Goal: Task Accomplishment & Management: Use online tool/utility

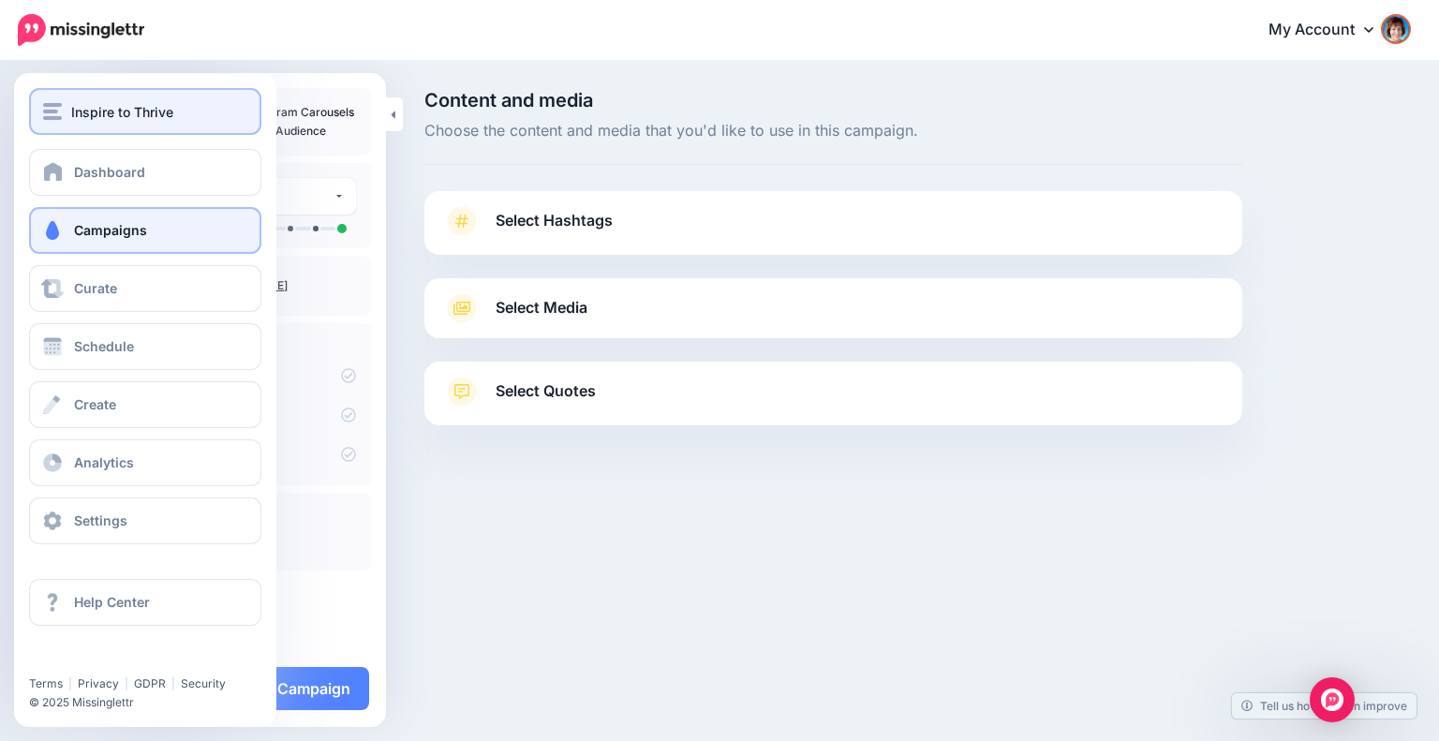
click at [52, 108] on img "button" at bounding box center [52, 111] width 19 height 17
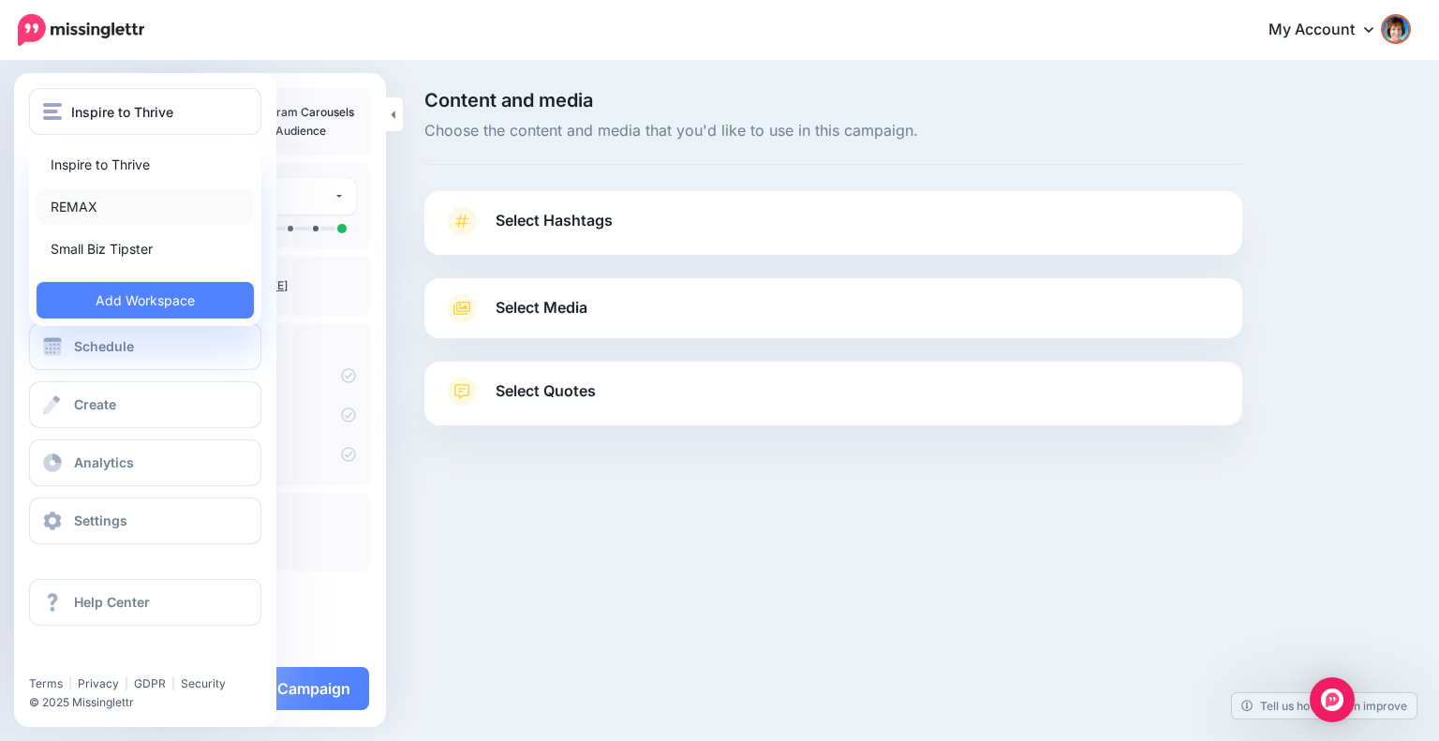
click at [67, 200] on link "REMAX" at bounding box center [145, 206] width 217 height 37
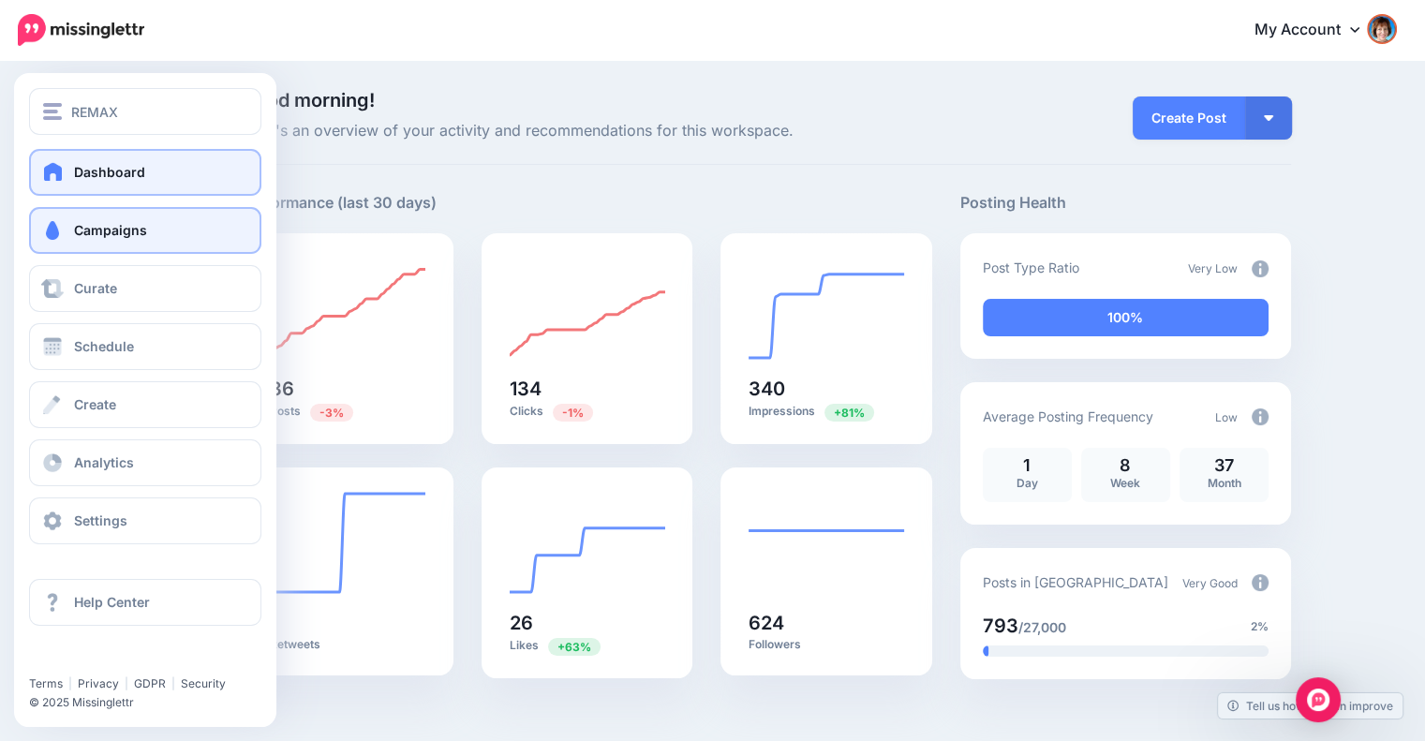
click at [81, 231] on span "Campaigns" at bounding box center [110, 230] width 73 height 16
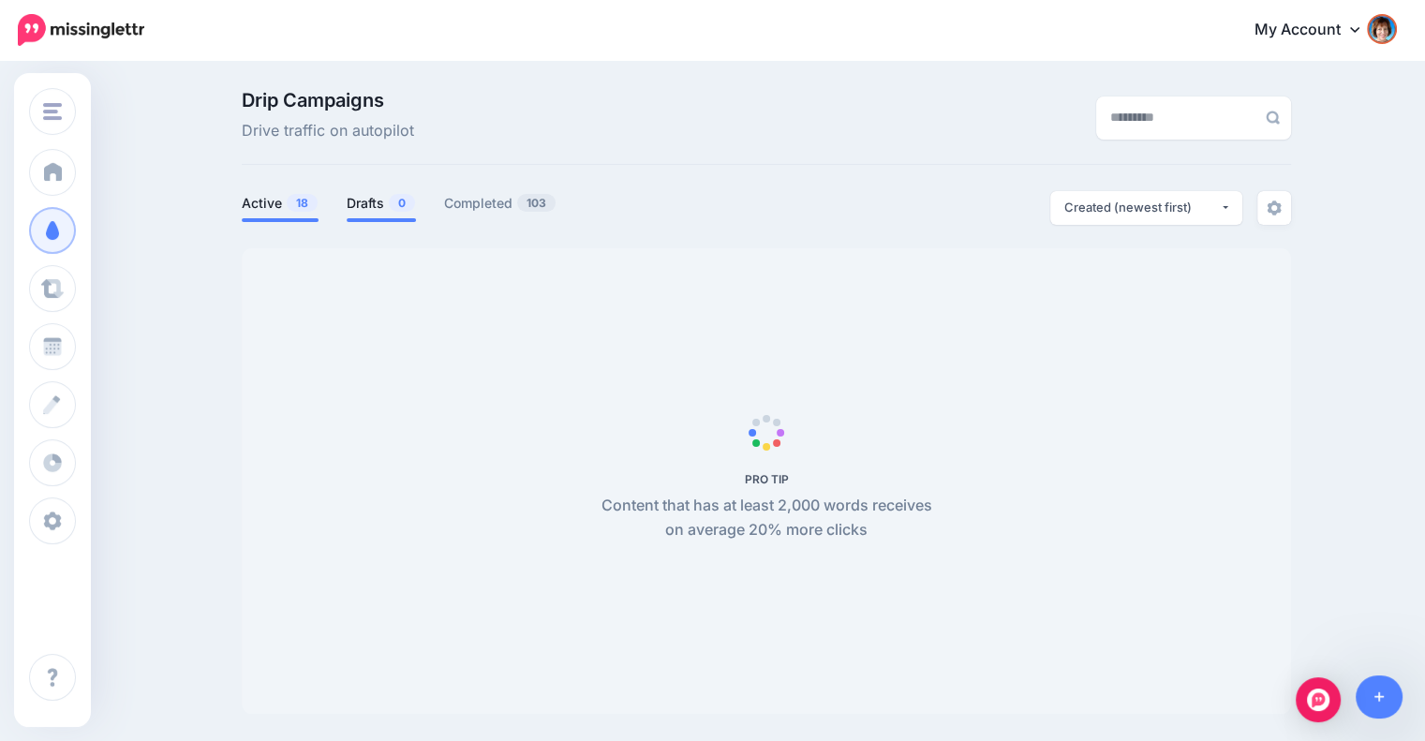
click at [378, 201] on link "Drafts 0" at bounding box center [381, 203] width 69 height 22
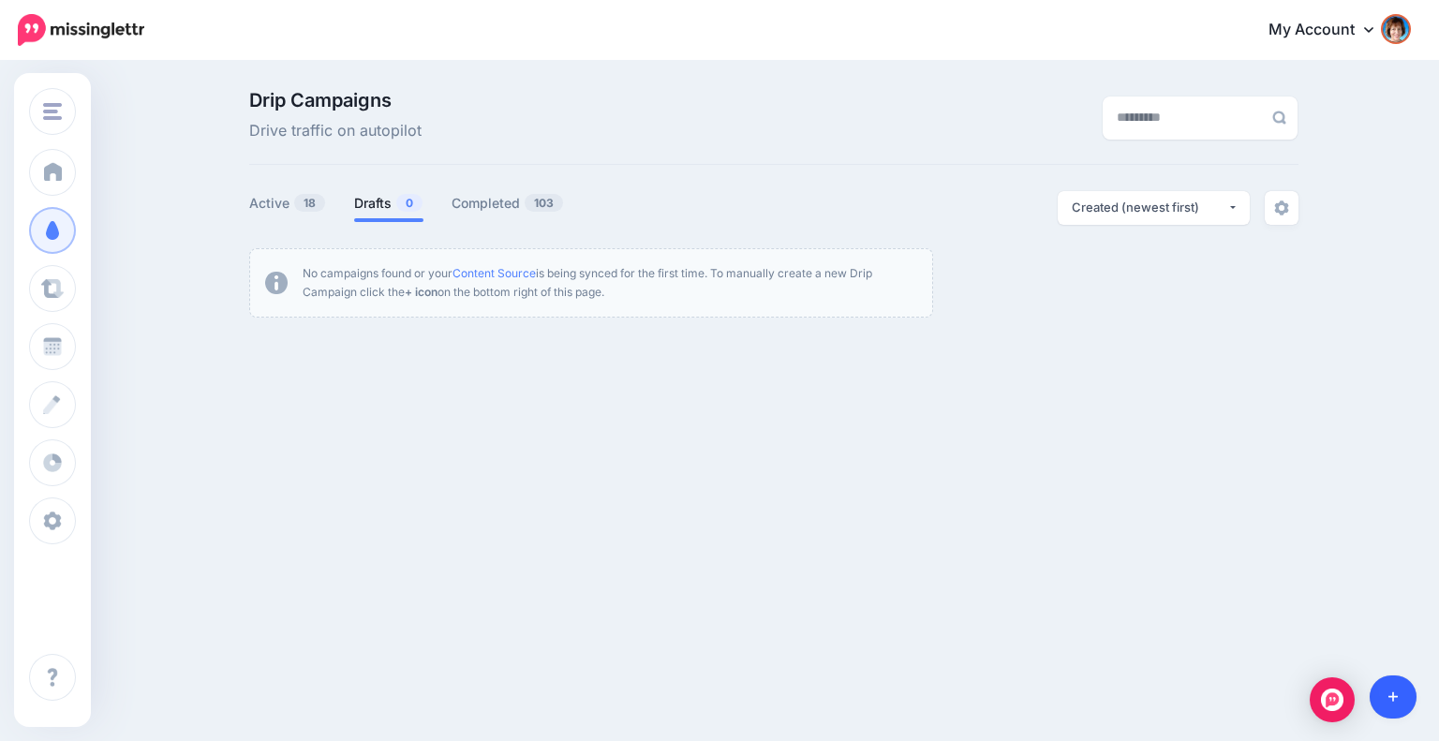
click at [1397, 707] on link at bounding box center [1393, 696] width 48 height 43
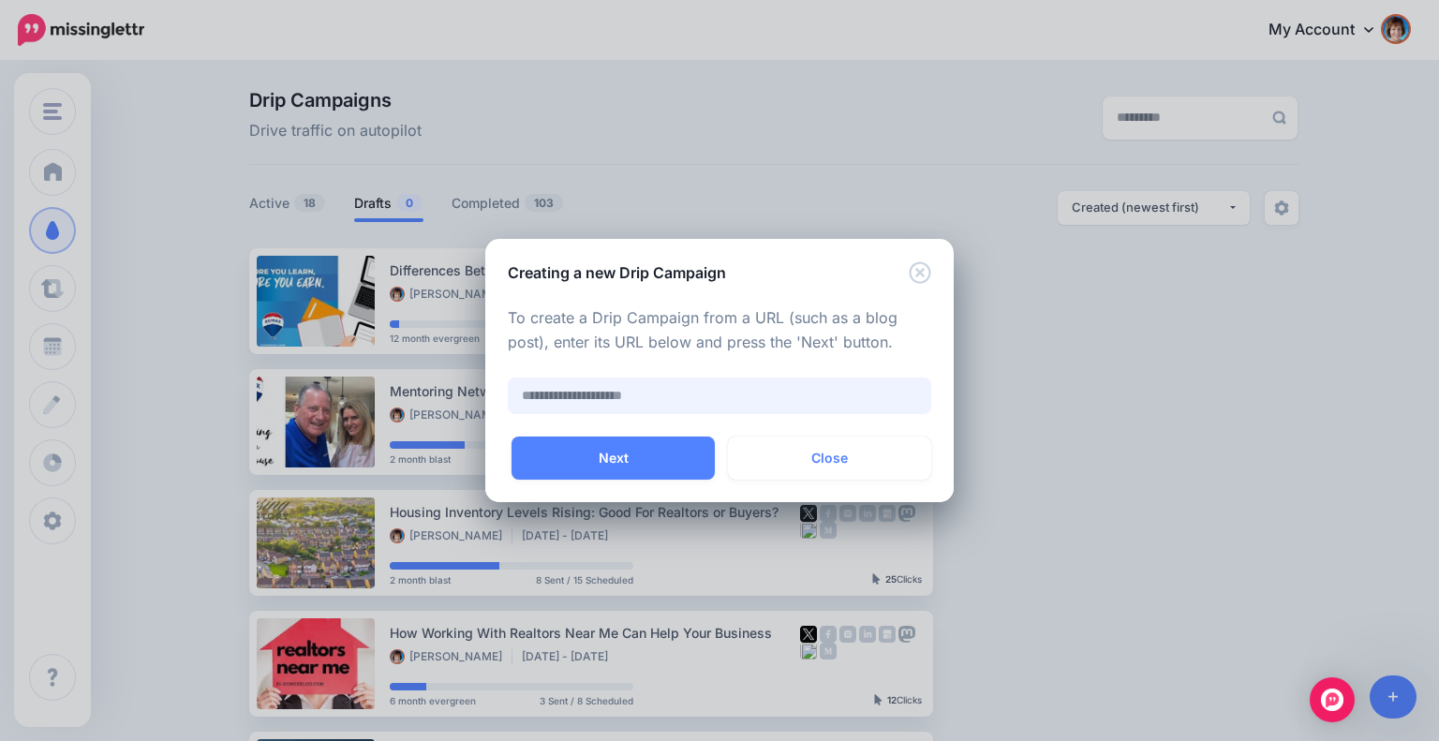
paste input "**********"
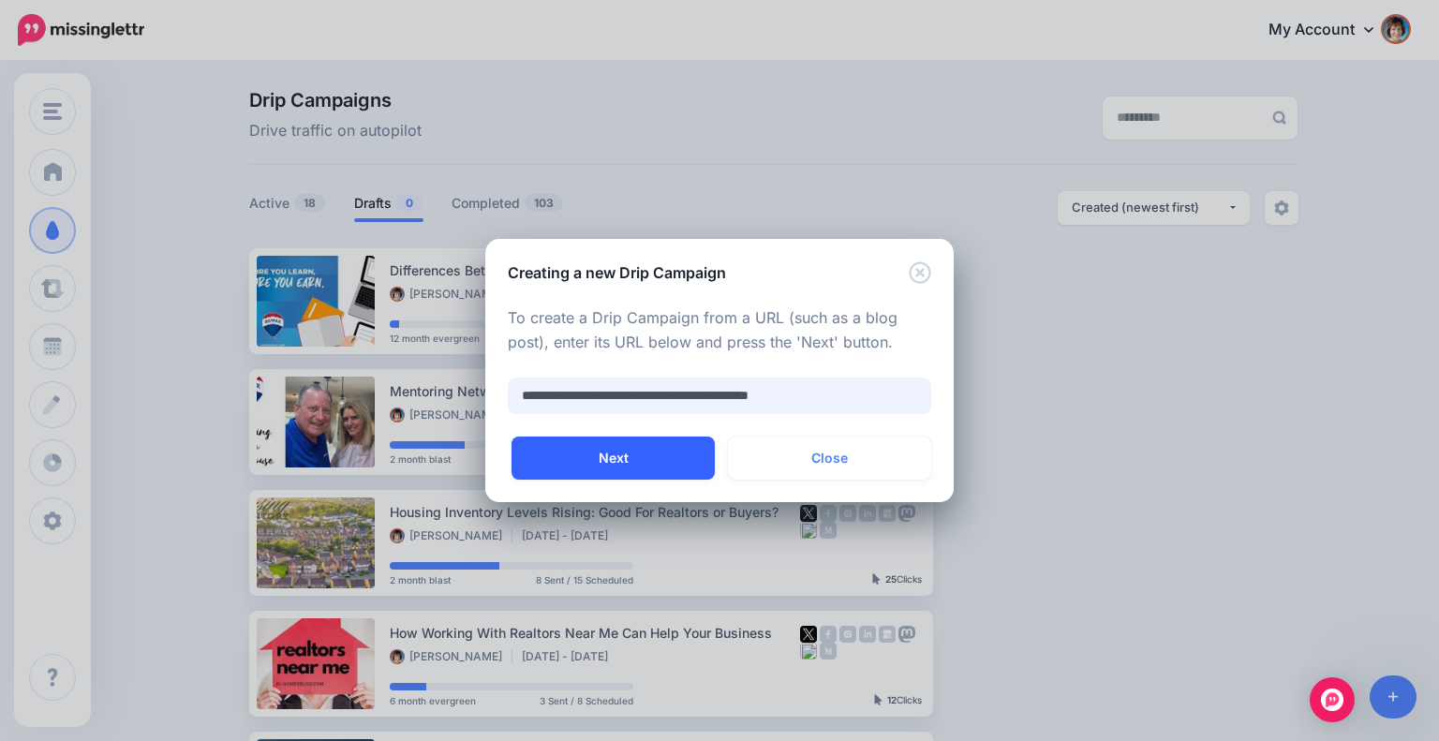
type input "**********"
click at [641, 457] on button "Next" at bounding box center [612, 457] width 203 height 43
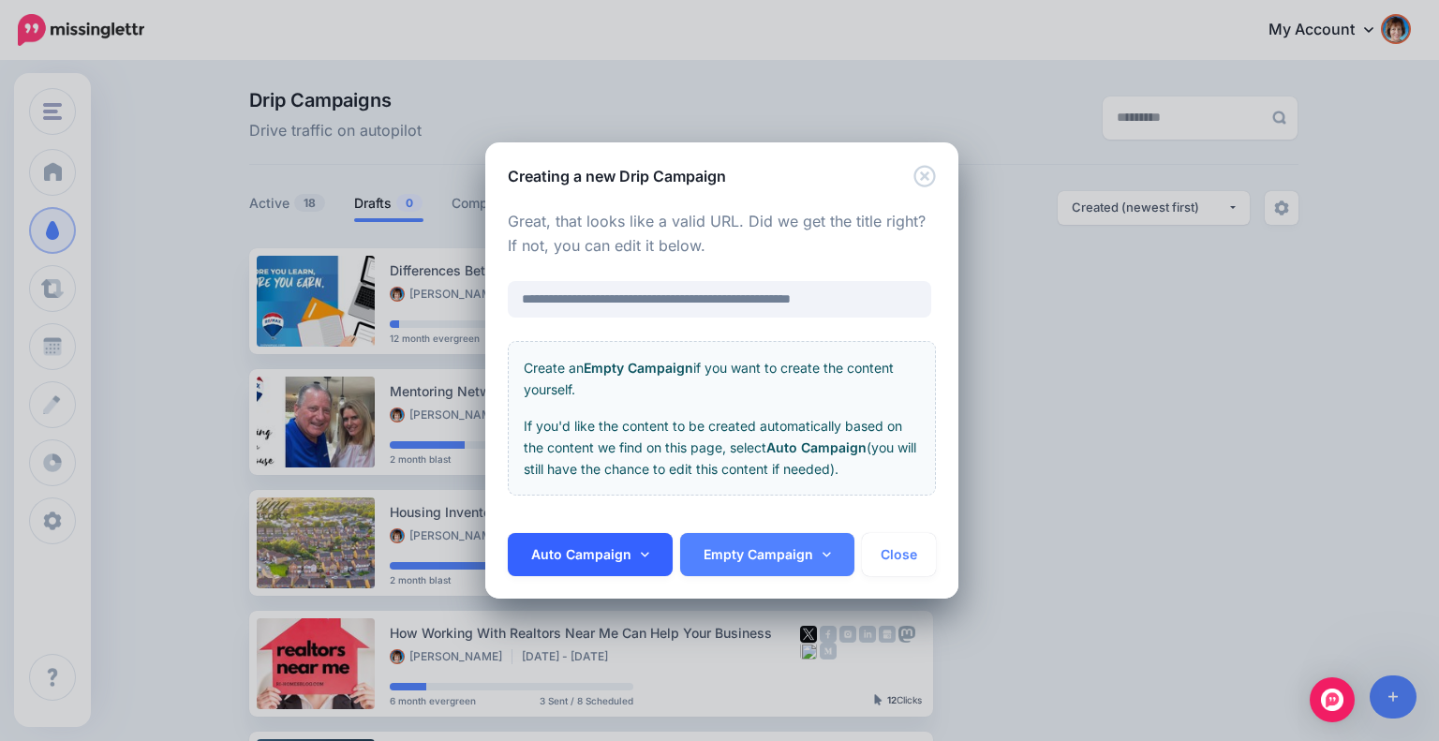
click at [627, 546] on link "Auto Campaign" at bounding box center [590, 554] width 165 height 43
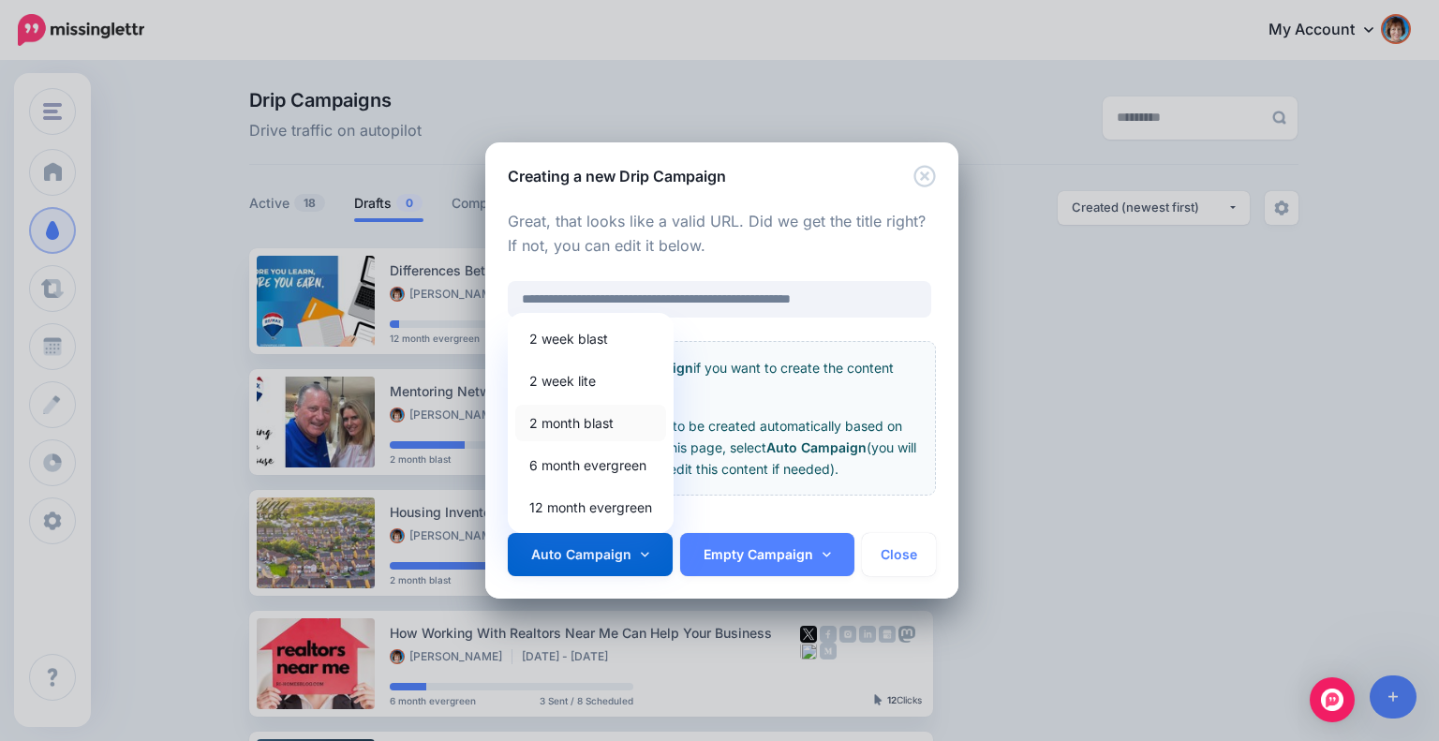
click at [596, 428] on link "2 month blast" at bounding box center [590, 423] width 151 height 37
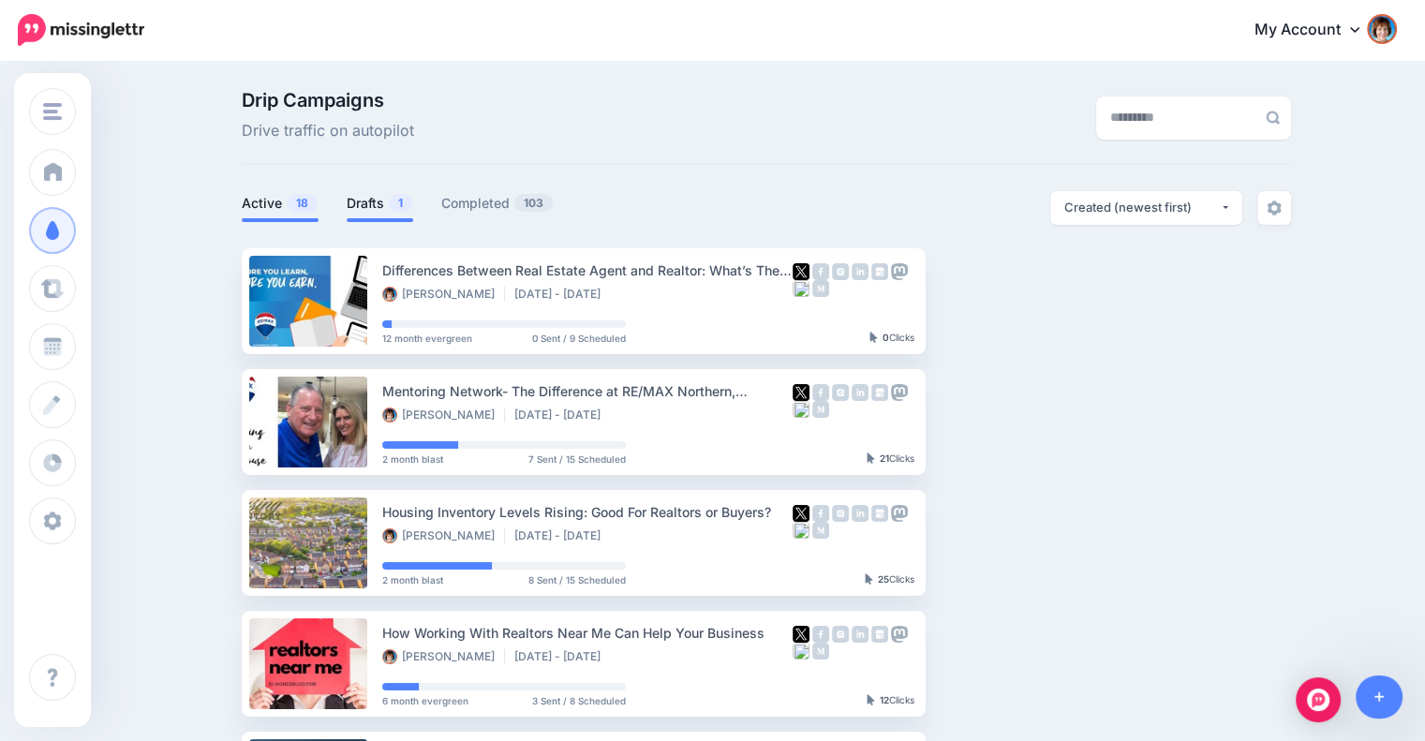
click at [393, 205] on link "Drafts 1" at bounding box center [380, 203] width 67 height 22
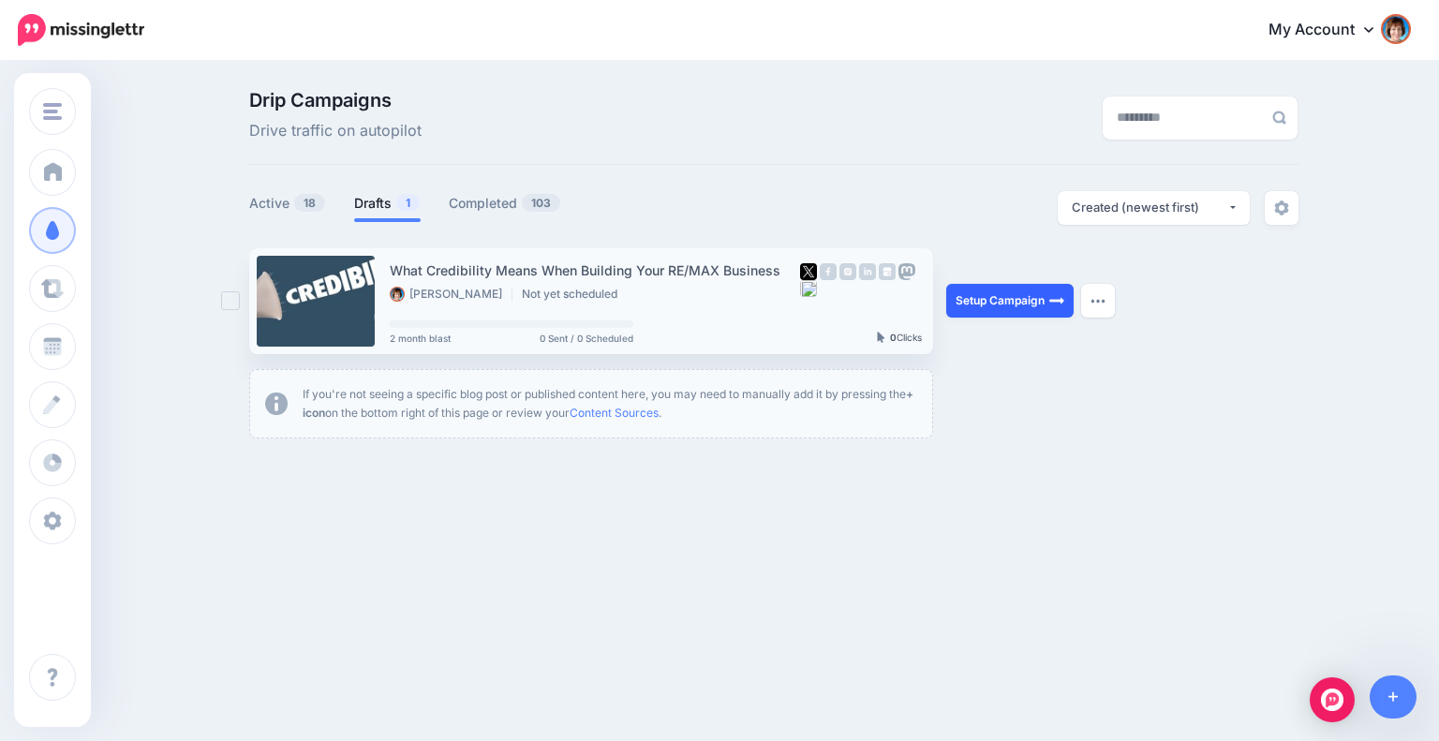
click at [1003, 307] on link "Setup Campaign" at bounding box center [1009, 301] width 127 height 34
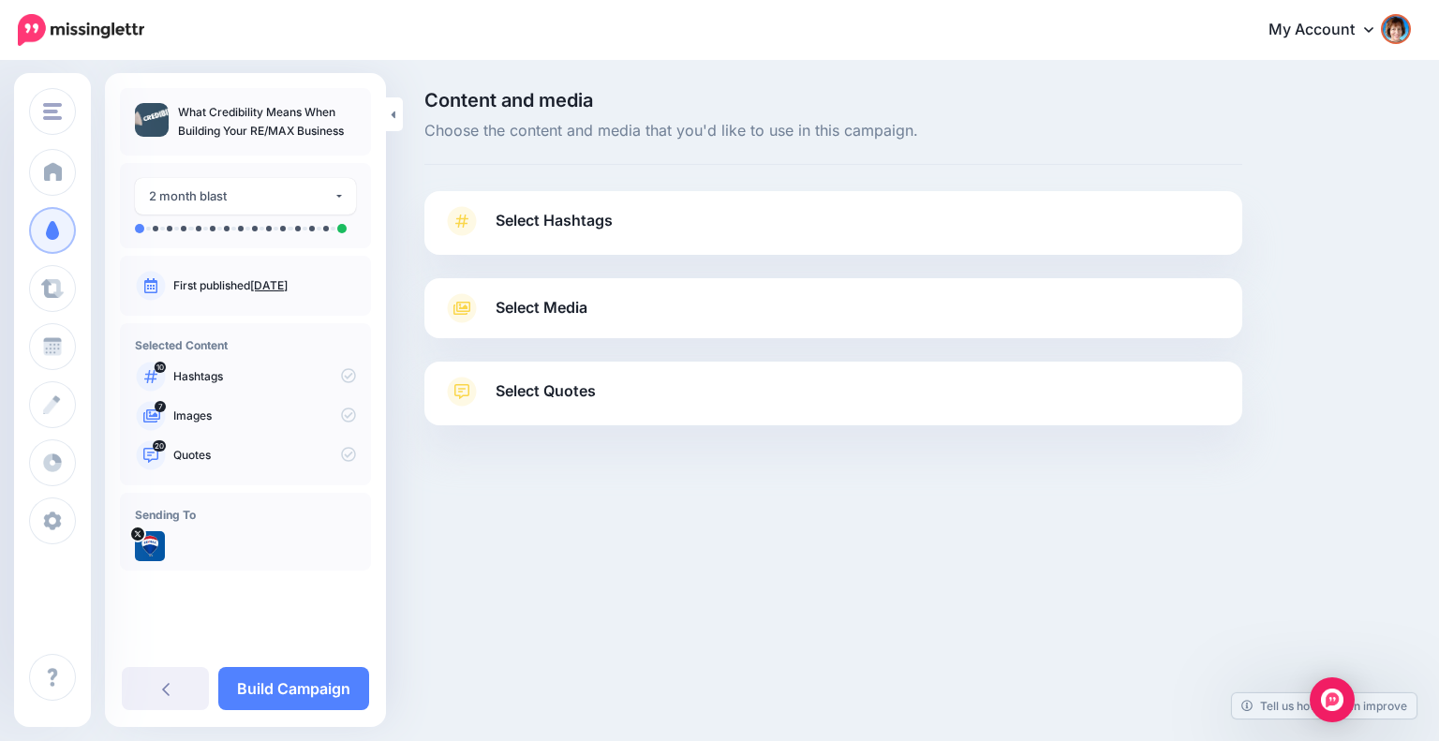
click at [616, 216] on link "Select Hashtags" at bounding box center [833, 230] width 780 height 49
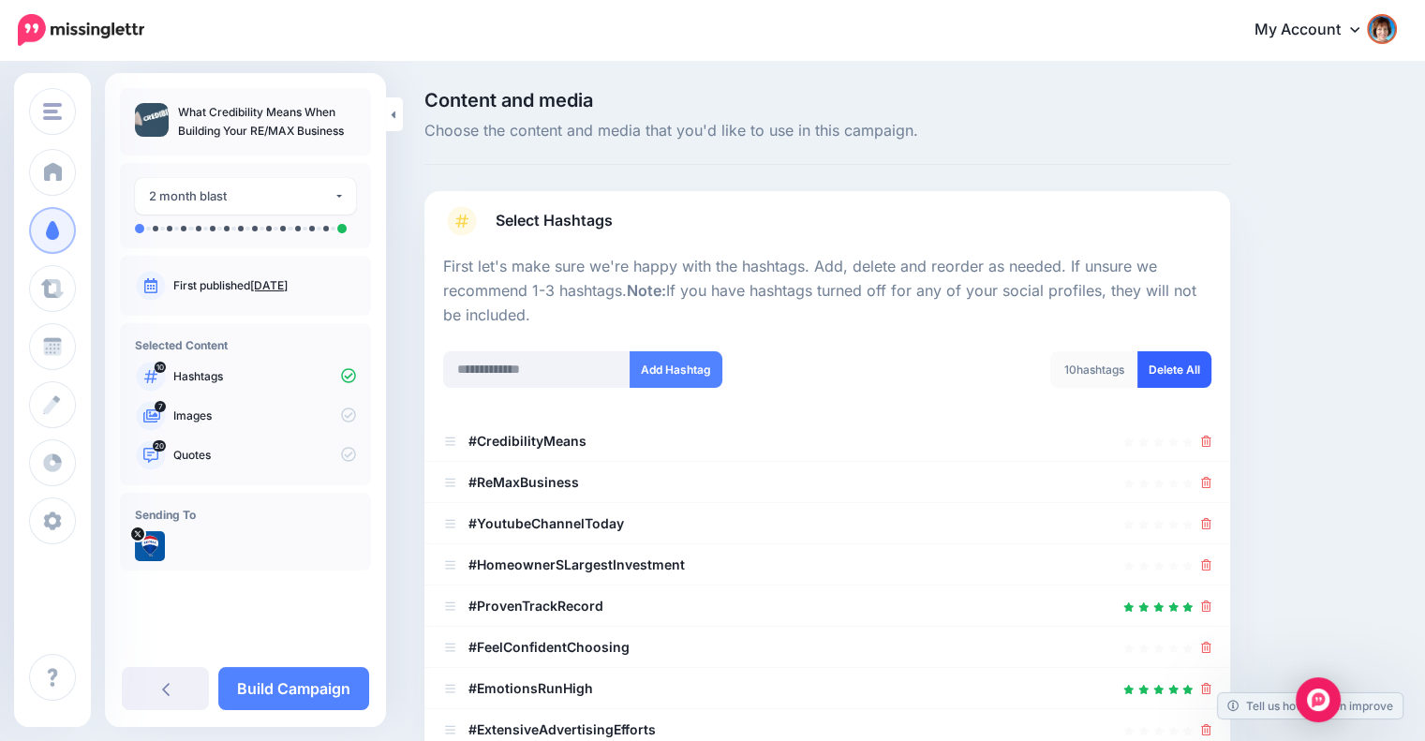
click at [1176, 375] on link "Delete All" at bounding box center [1174, 369] width 74 height 37
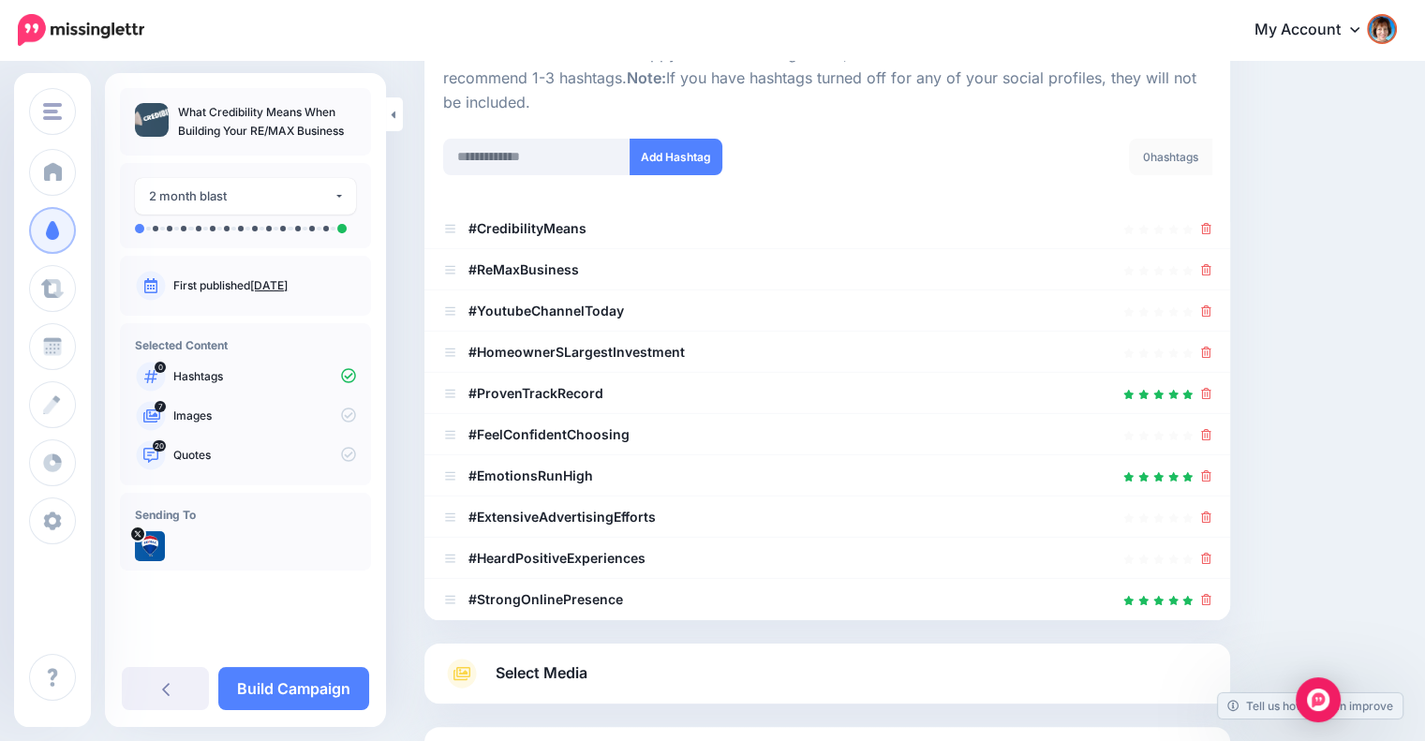
scroll to position [383, 0]
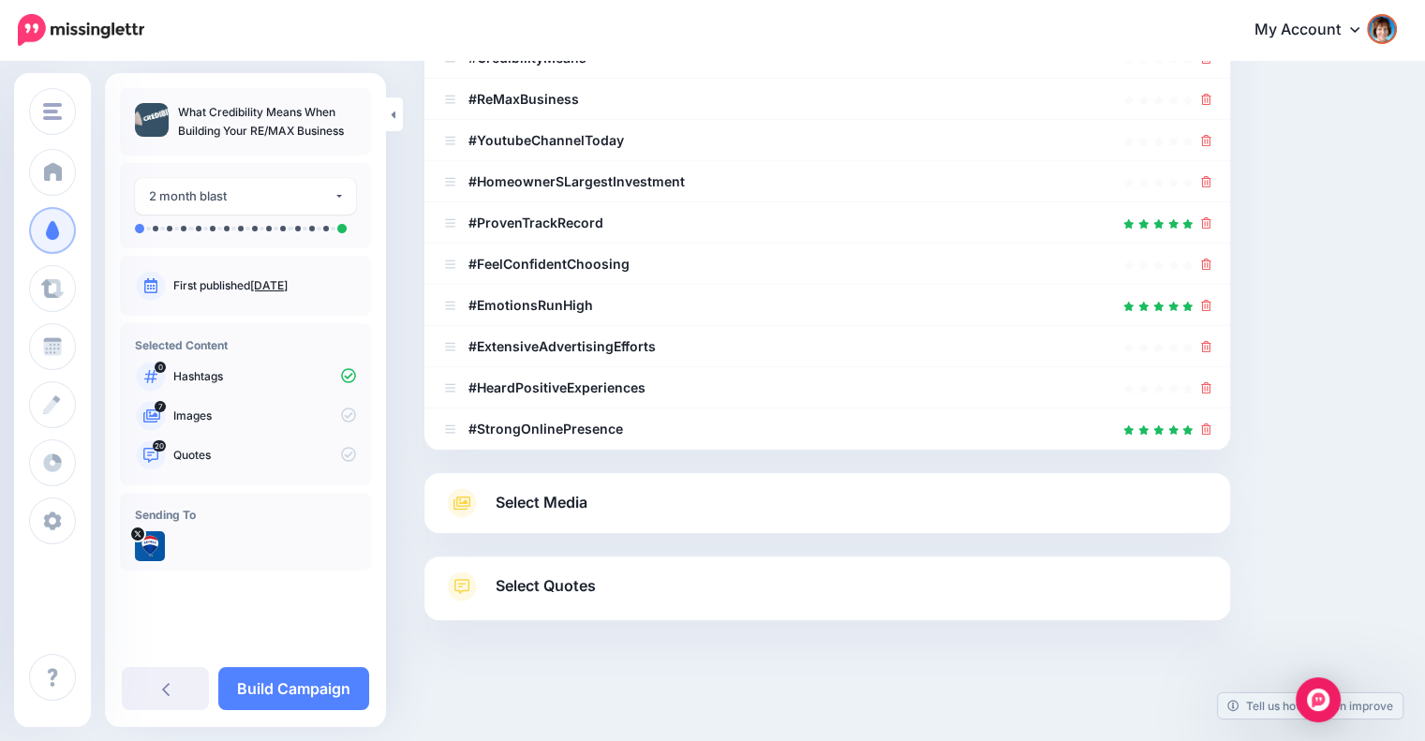
click at [581, 497] on span "Select Media" at bounding box center [542, 502] width 92 height 25
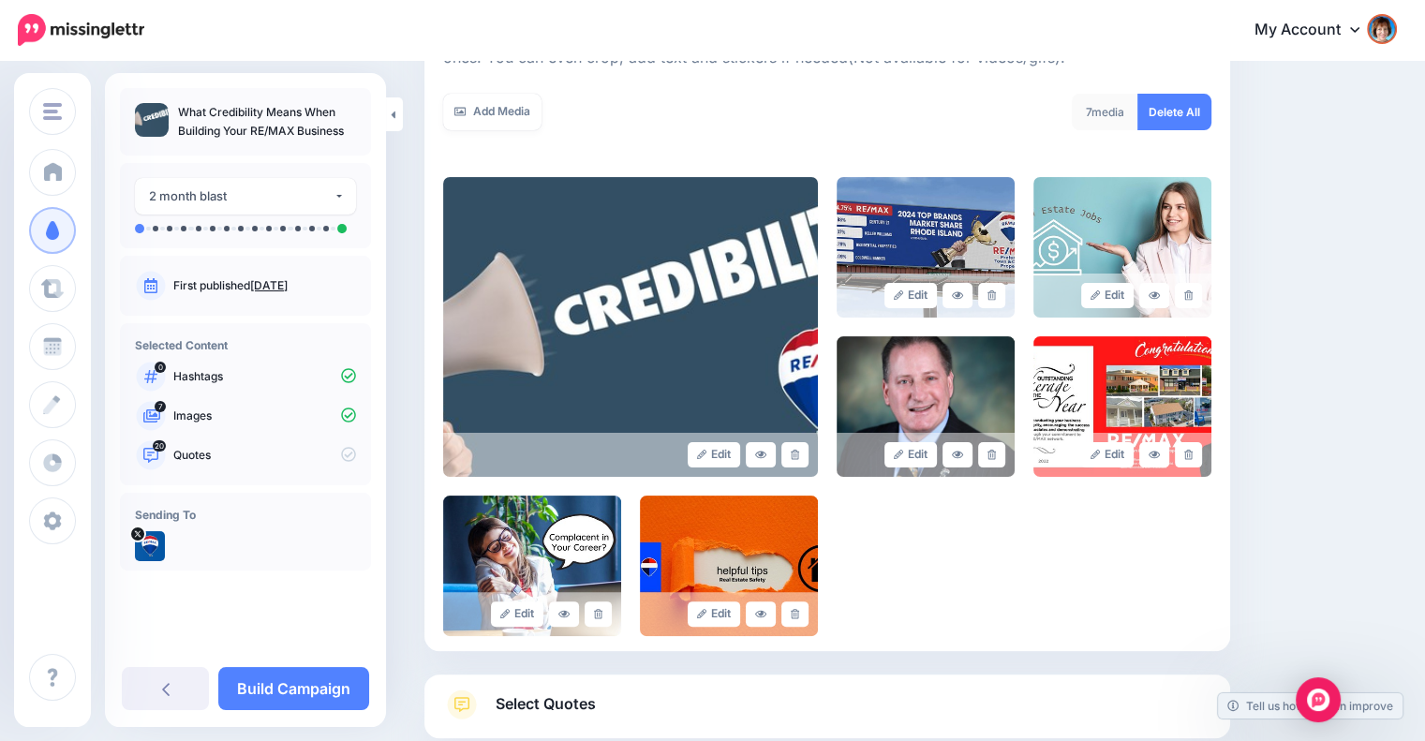
scroll to position [312, 0]
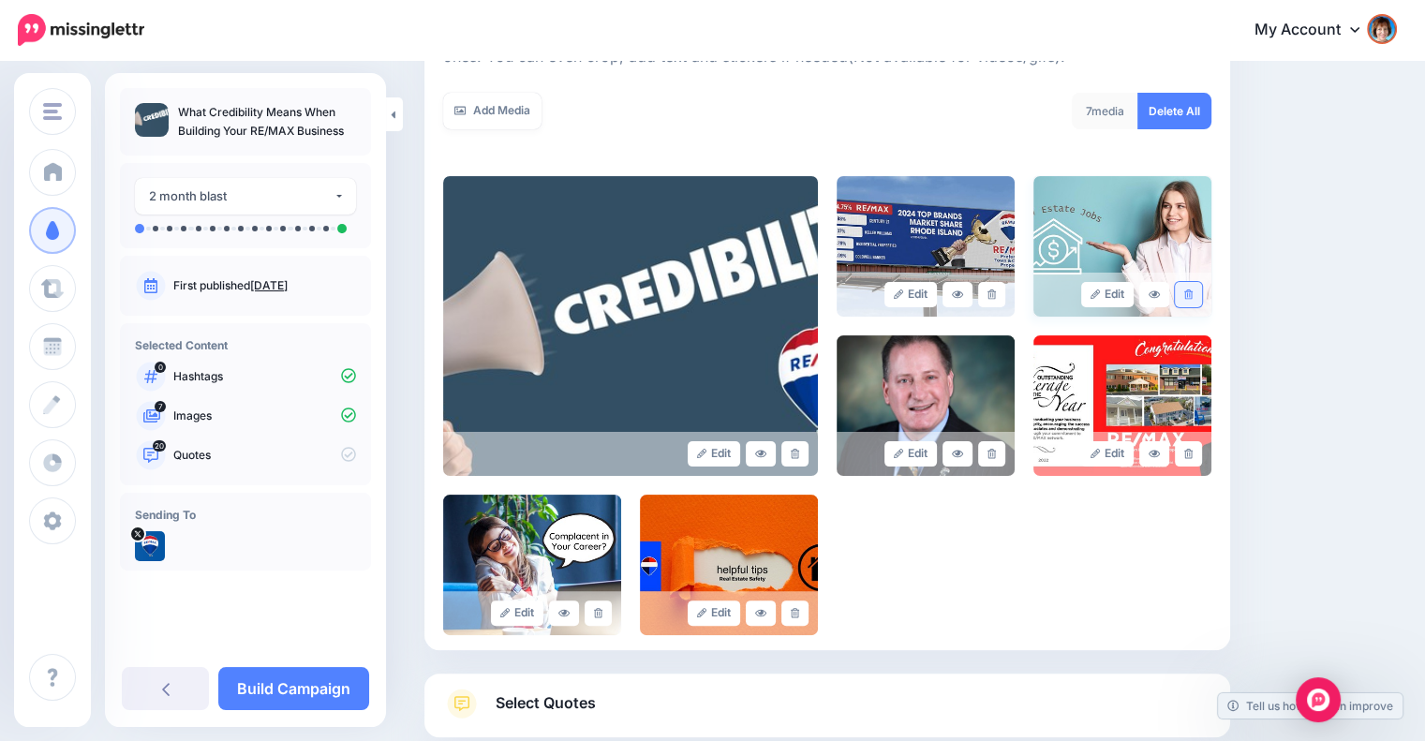
click at [1202, 295] on link at bounding box center [1188, 294] width 27 height 25
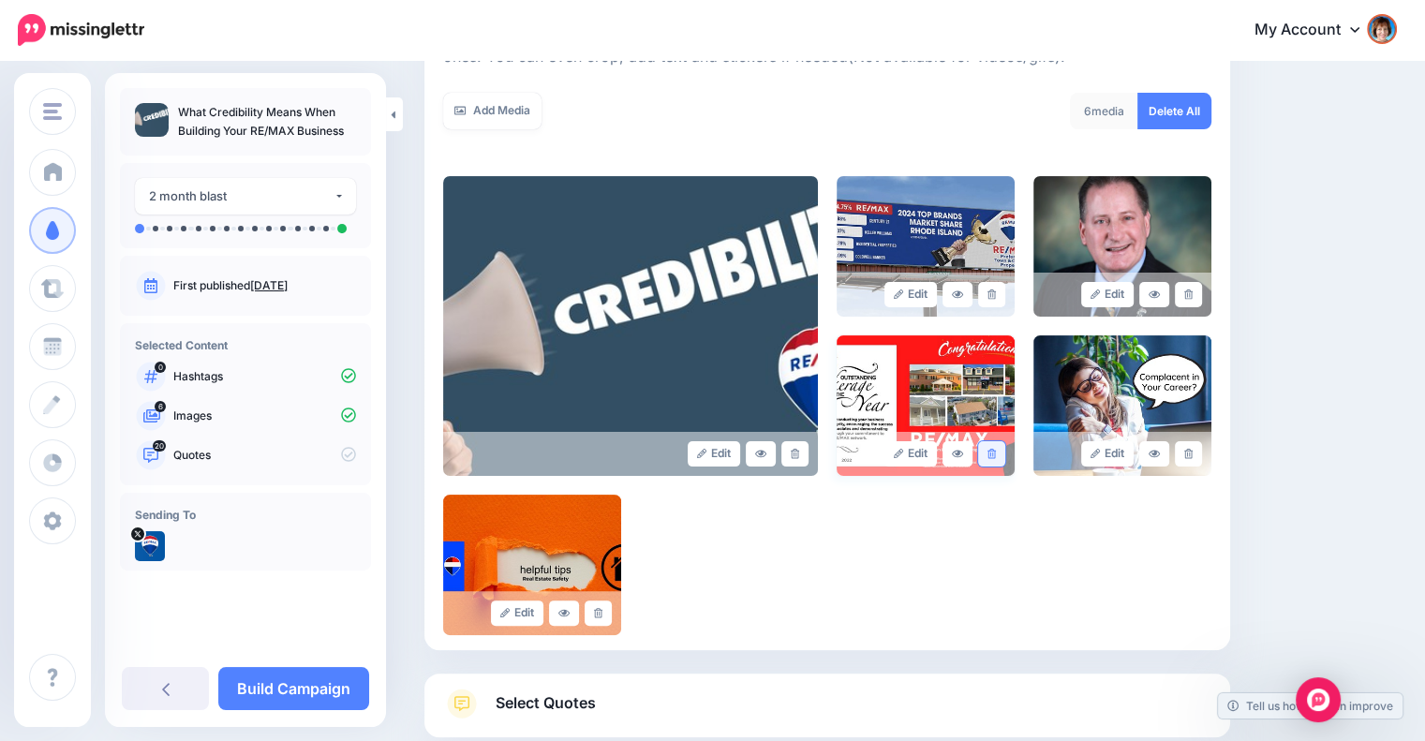
click at [993, 446] on link at bounding box center [991, 453] width 27 height 25
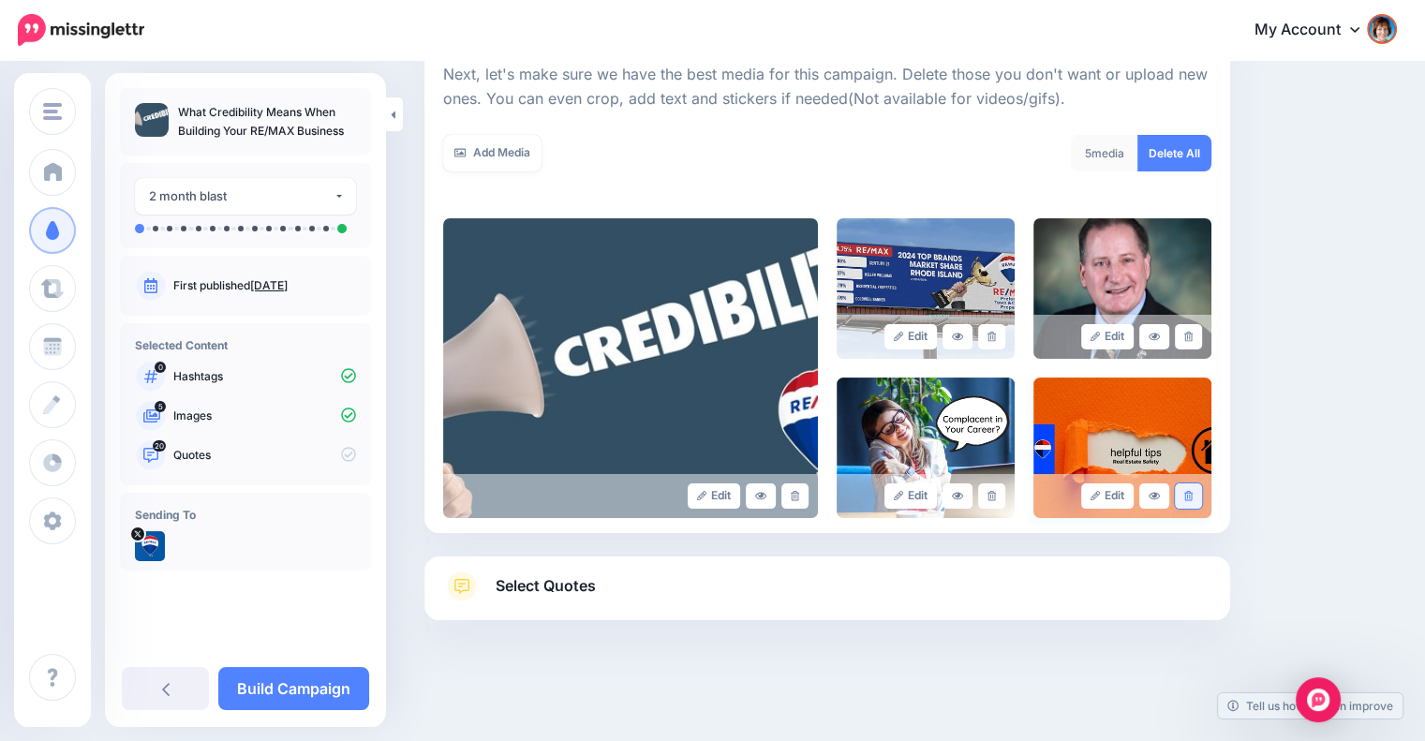
click at [1191, 486] on link at bounding box center [1188, 495] width 27 height 25
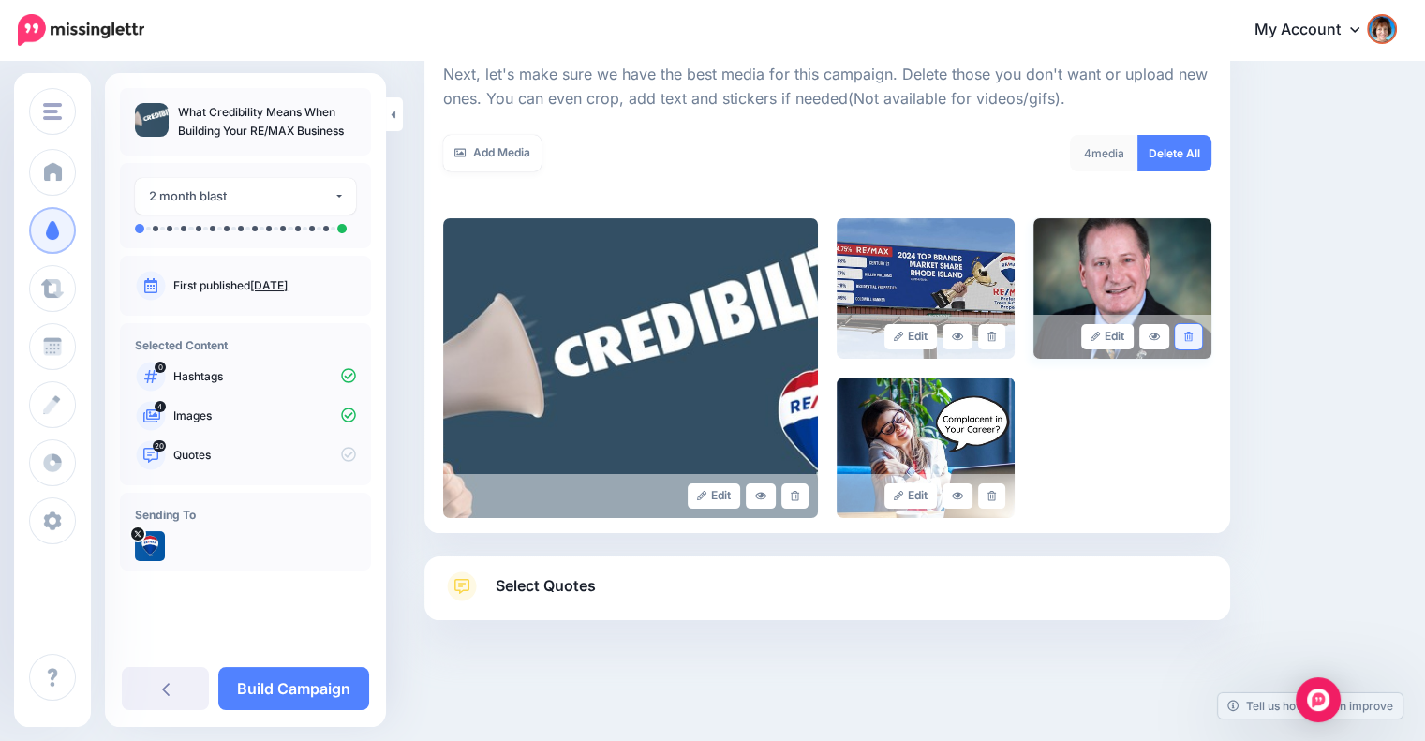
click at [1192, 337] on link at bounding box center [1188, 336] width 27 height 25
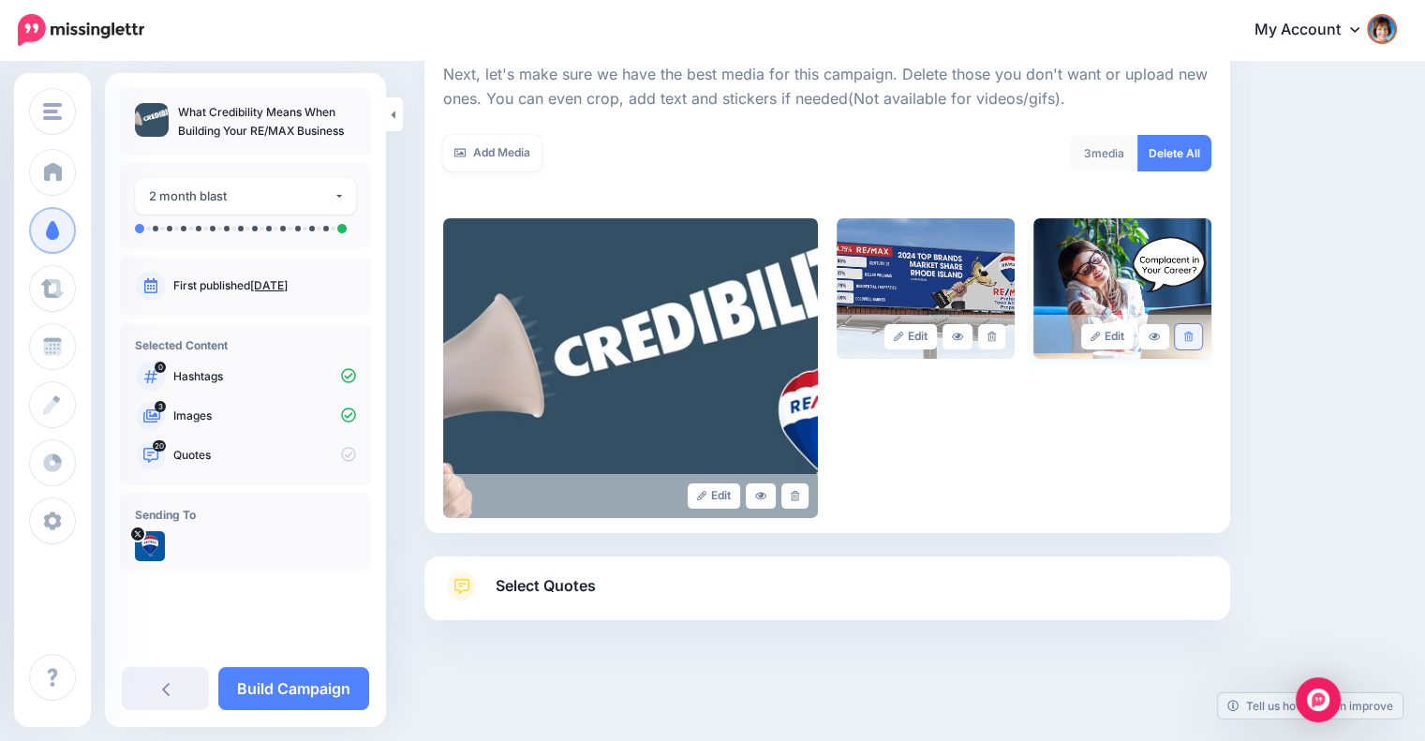
click at [1192, 337] on icon at bounding box center [1188, 337] width 8 height 10
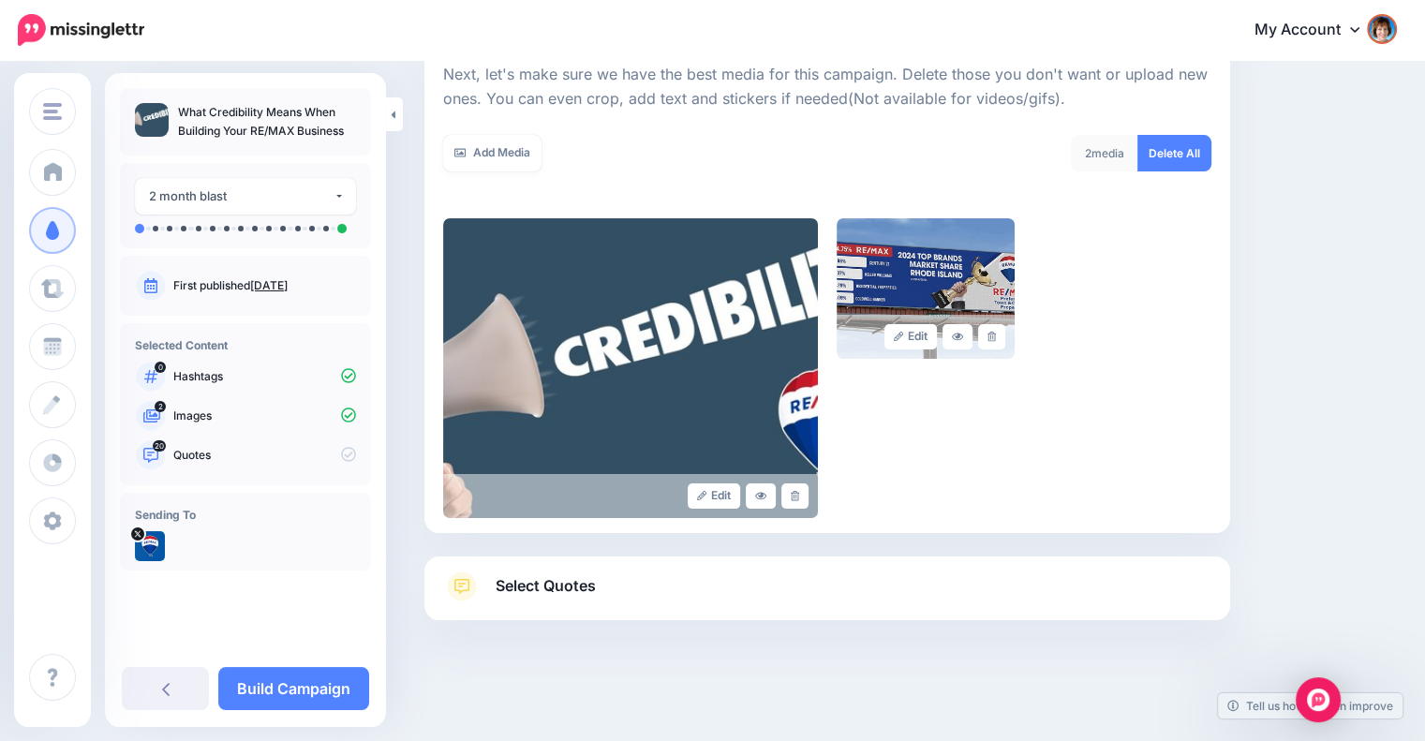
click at [870, 580] on link "Select Quotes" at bounding box center [827, 595] width 768 height 49
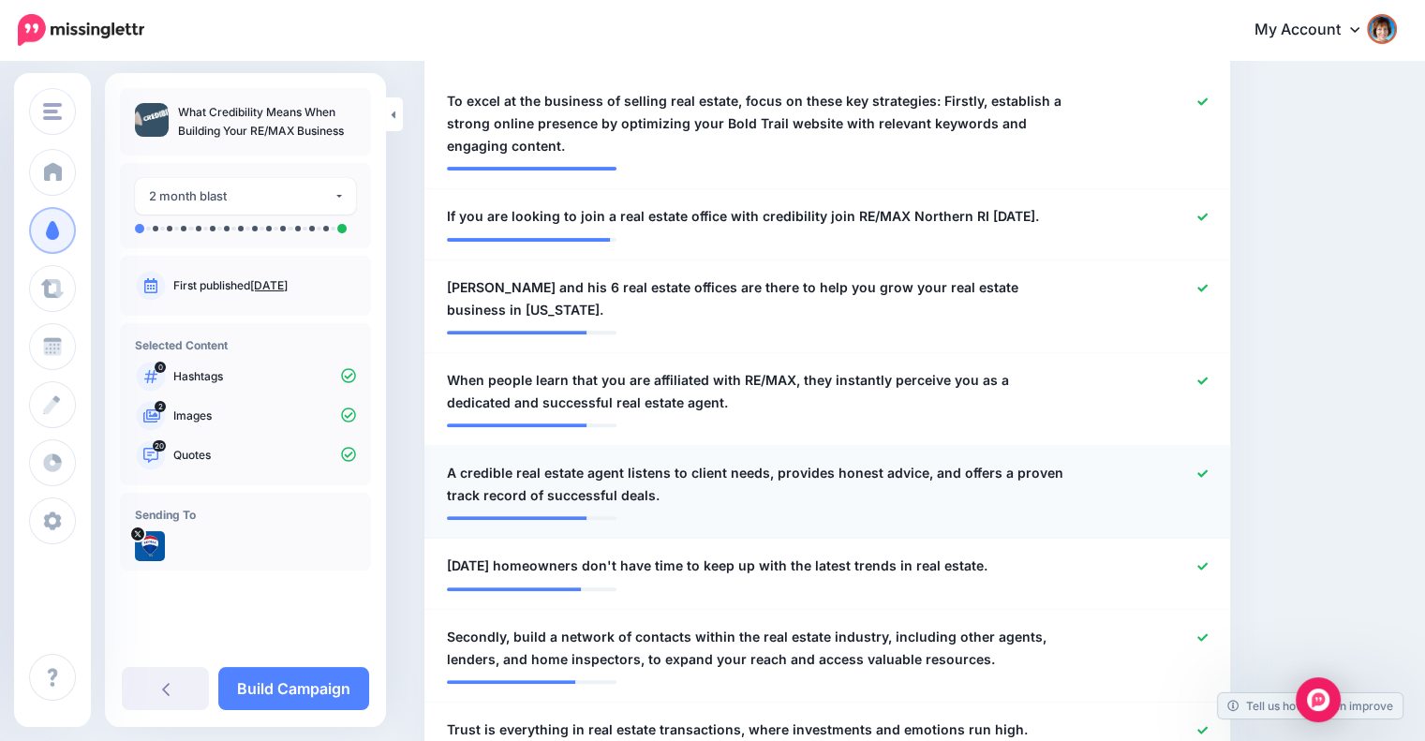
scroll to position [738, 0]
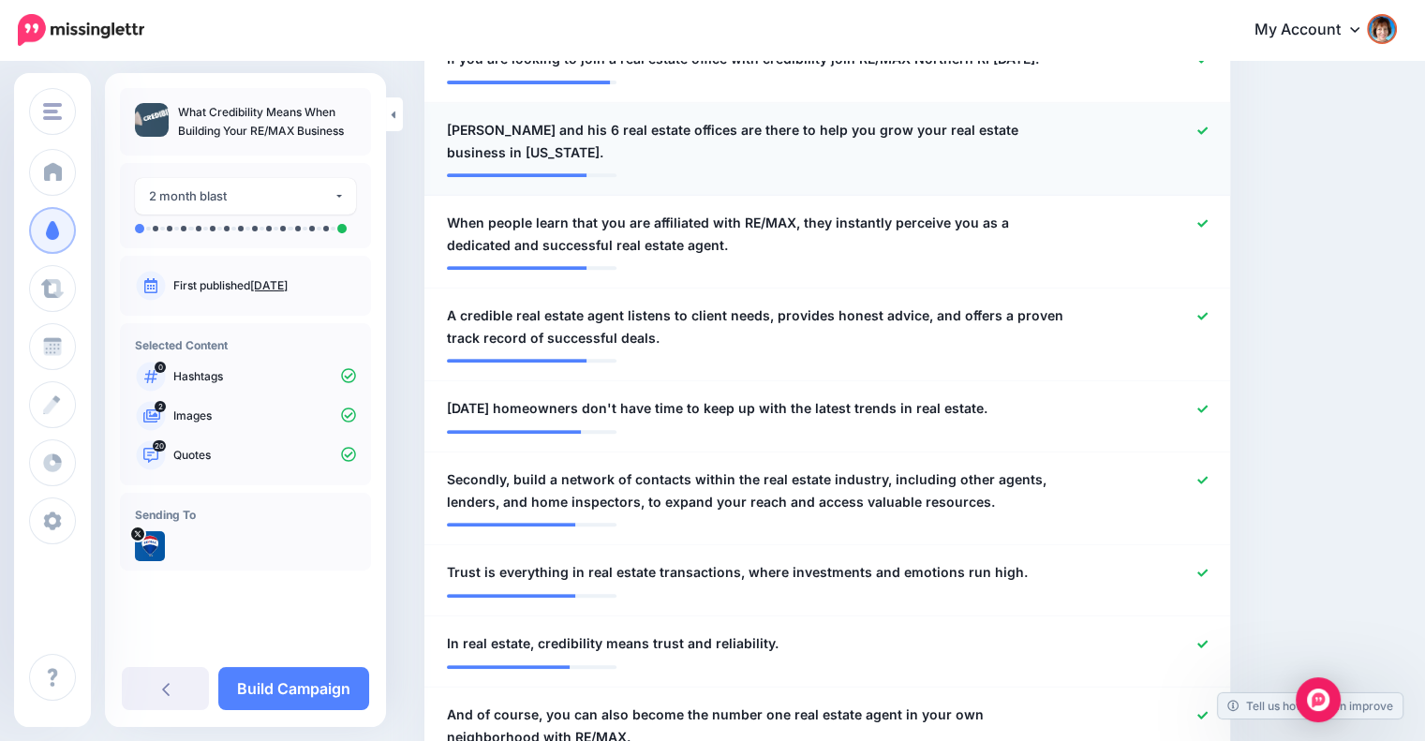
click at [1206, 126] on div at bounding box center [1155, 141] width 131 height 45
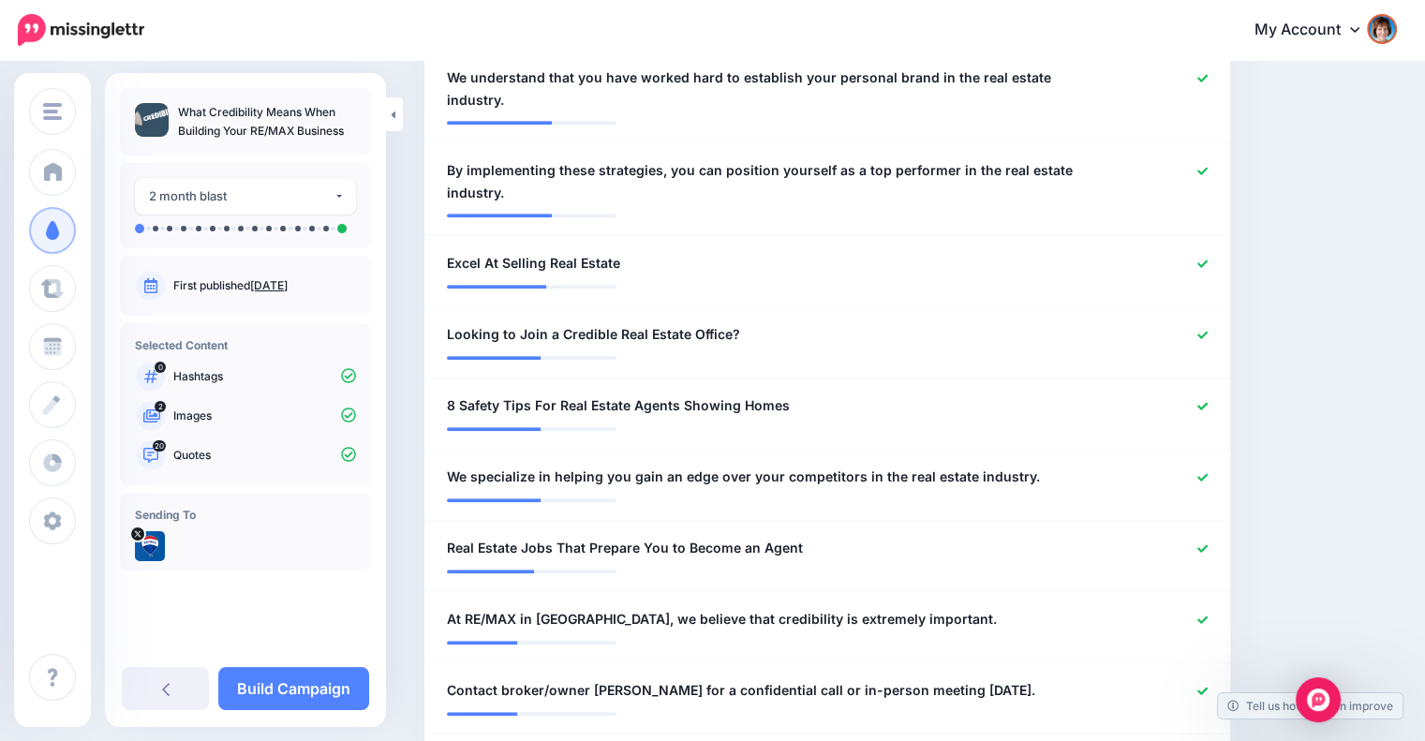
scroll to position [1517, 0]
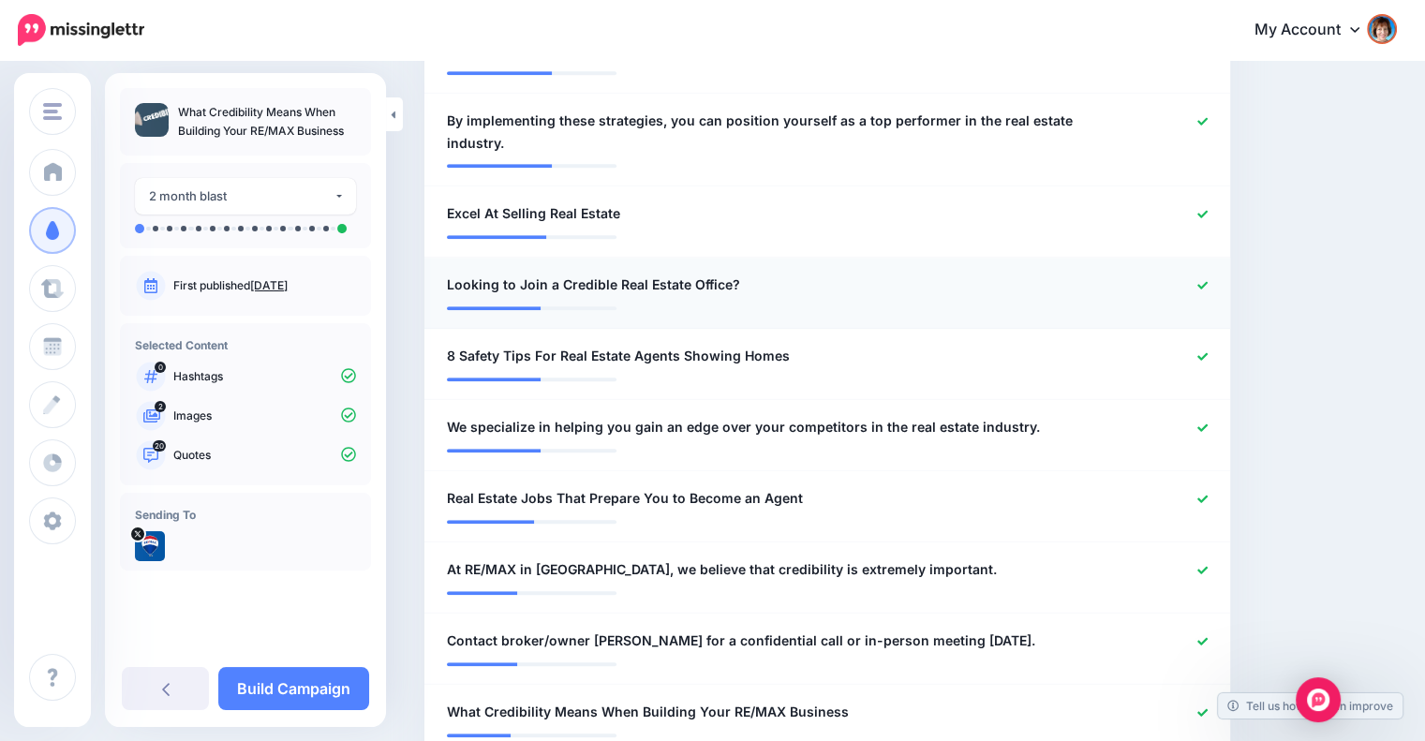
click at [1207, 279] on link at bounding box center [1202, 285] width 10 height 13
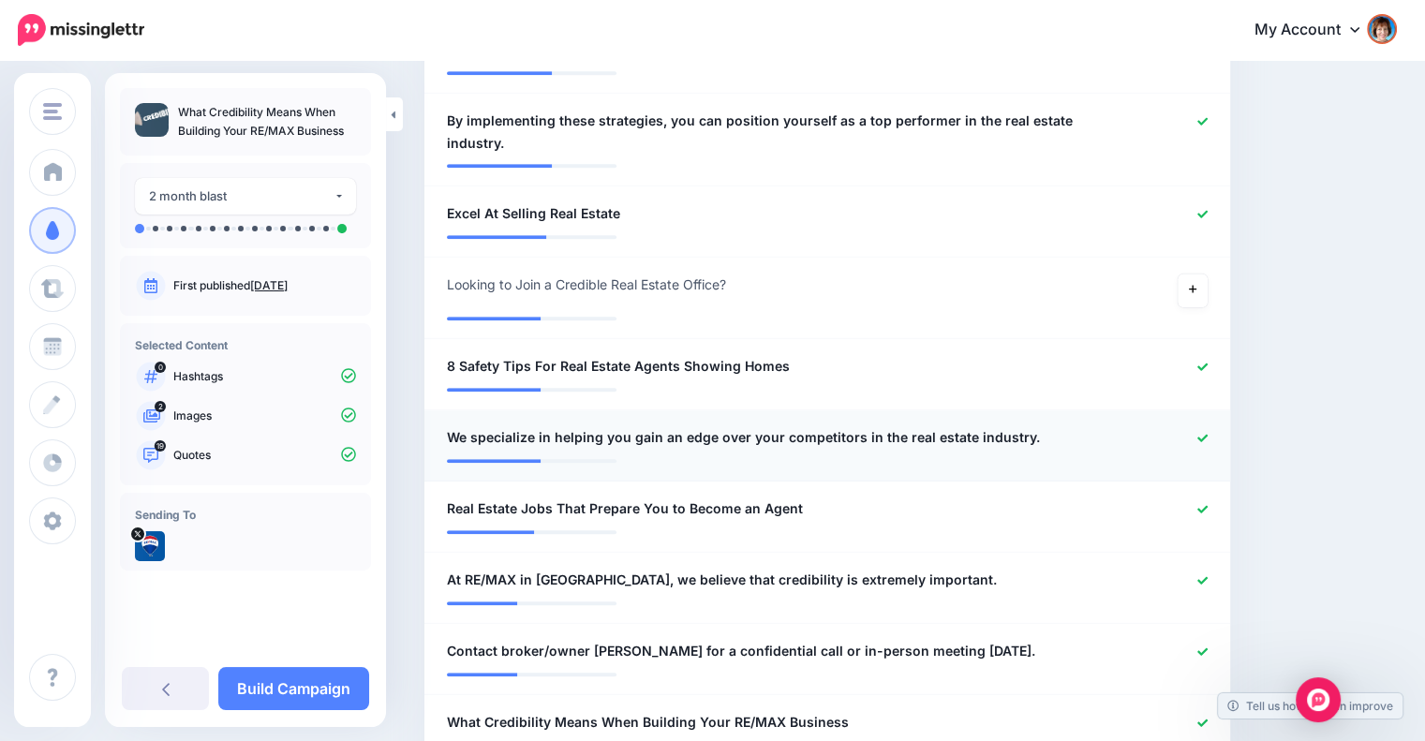
scroll to position [1675, 0]
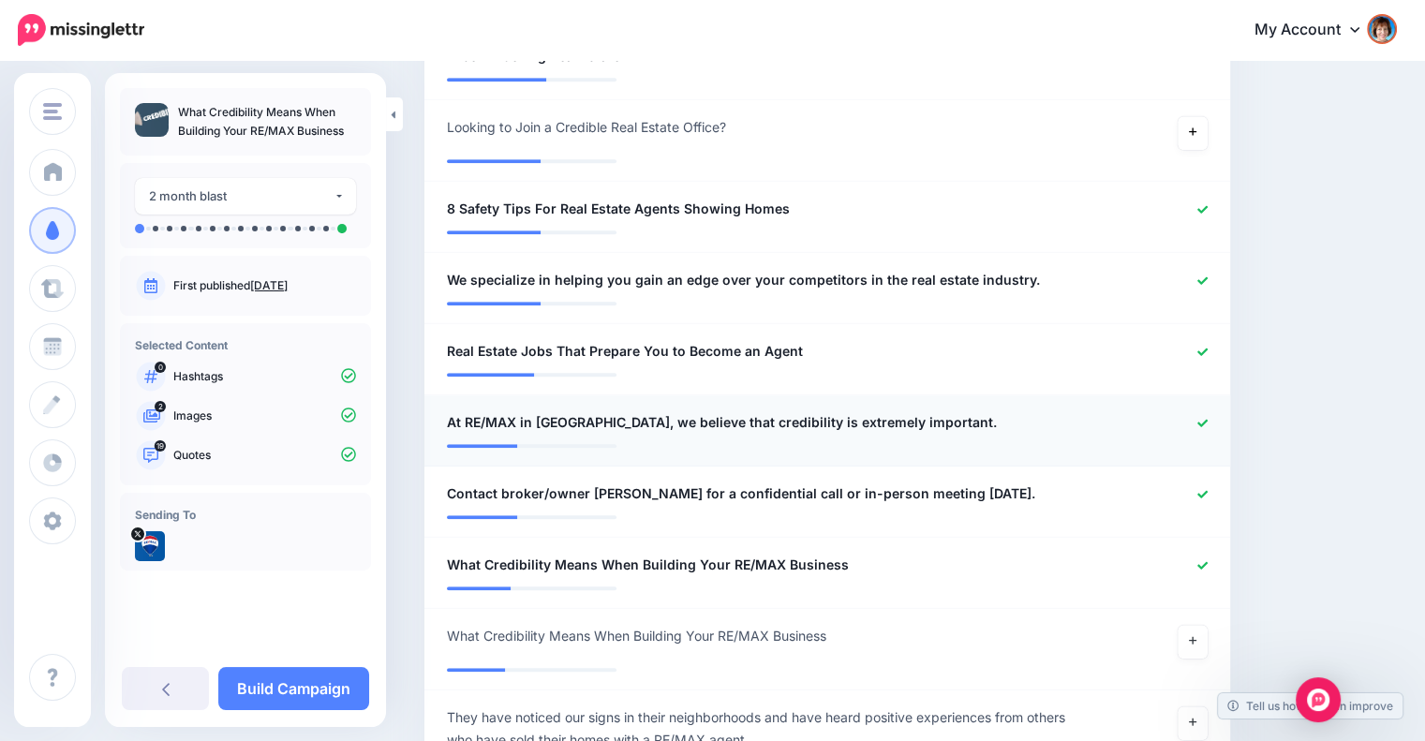
click at [1207, 419] on icon at bounding box center [1202, 423] width 10 height 10
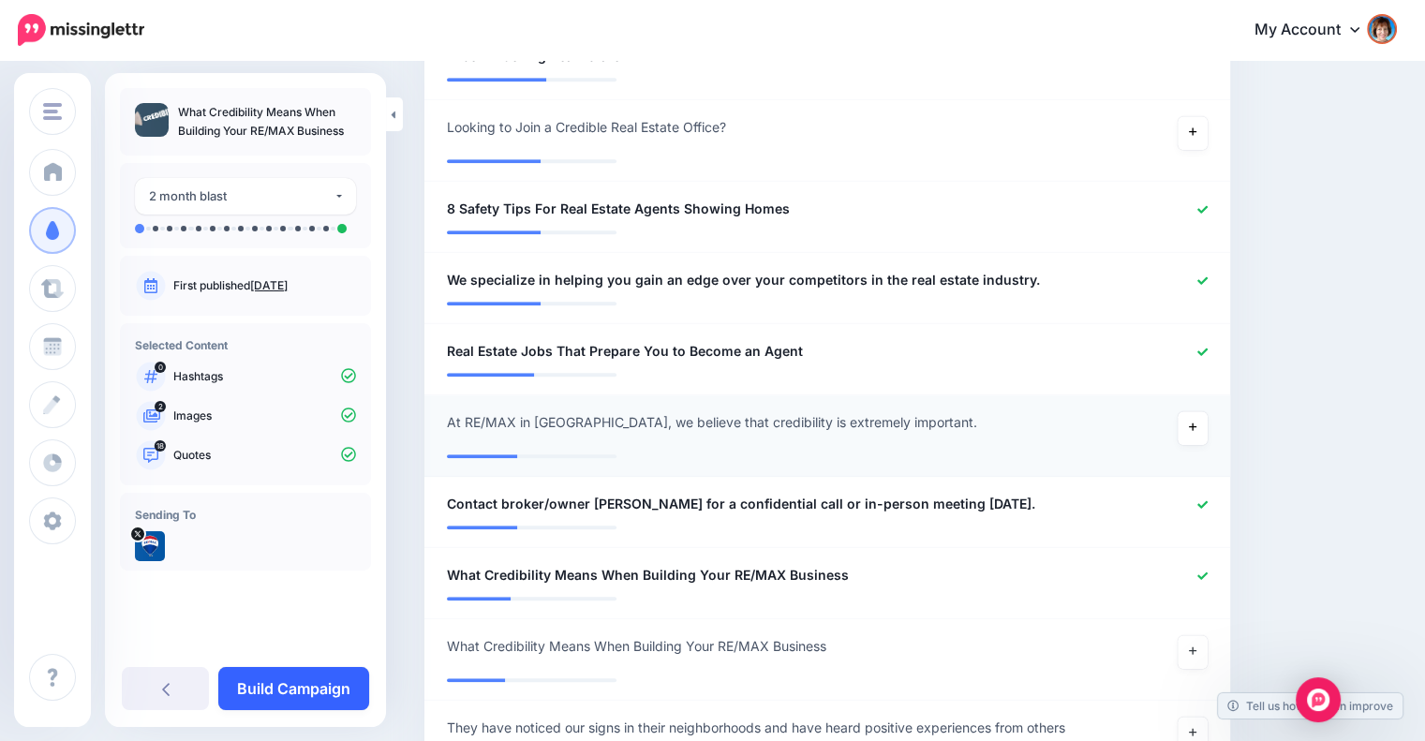
click at [295, 685] on link "Build Campaign" at bounding box center [293, 688] width 151 height 43
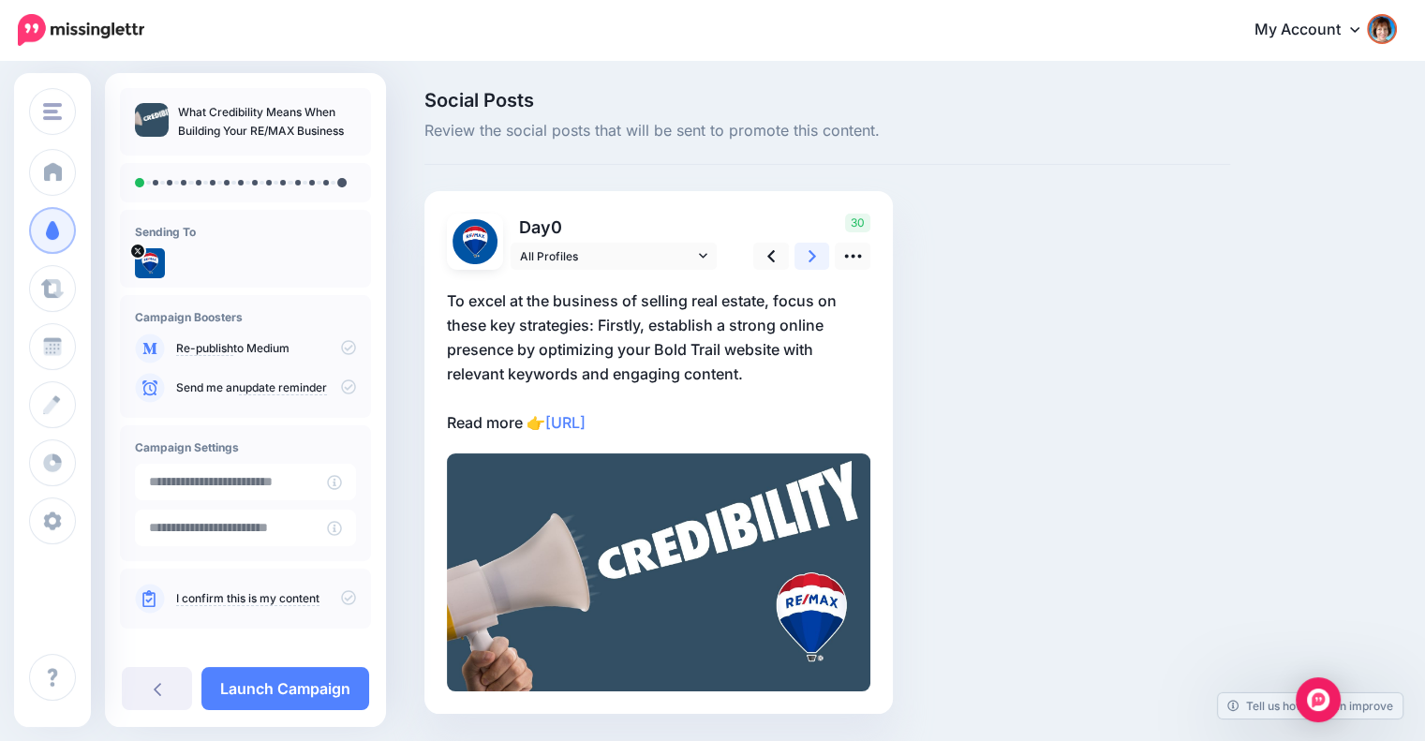
click at [804, 253] on link at bounding box center [812, 256] width 36 height 27
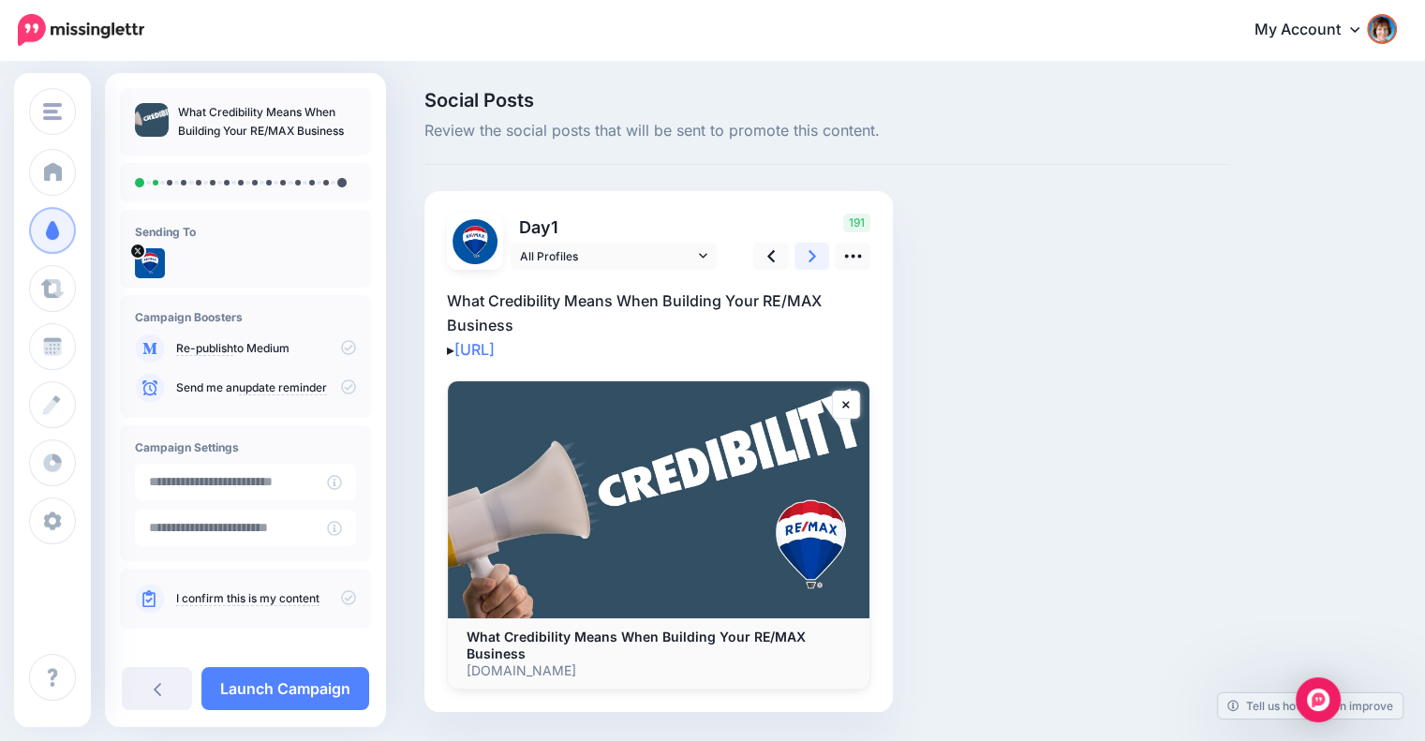
click at [810, 256] on icon at bounding box center [811, 256] width 7 height 20
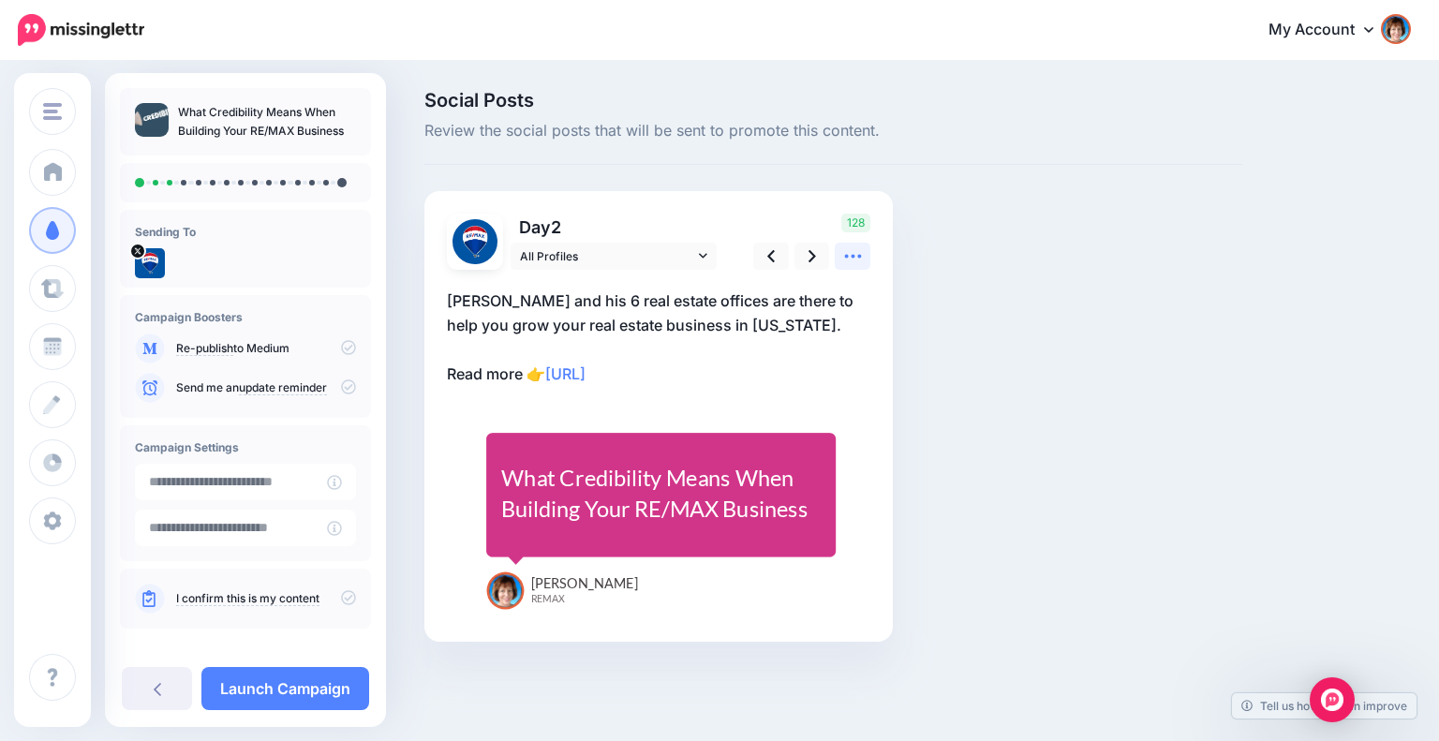
click at [836, 252] on link at bounding box center [853, 256] width 36 height 27
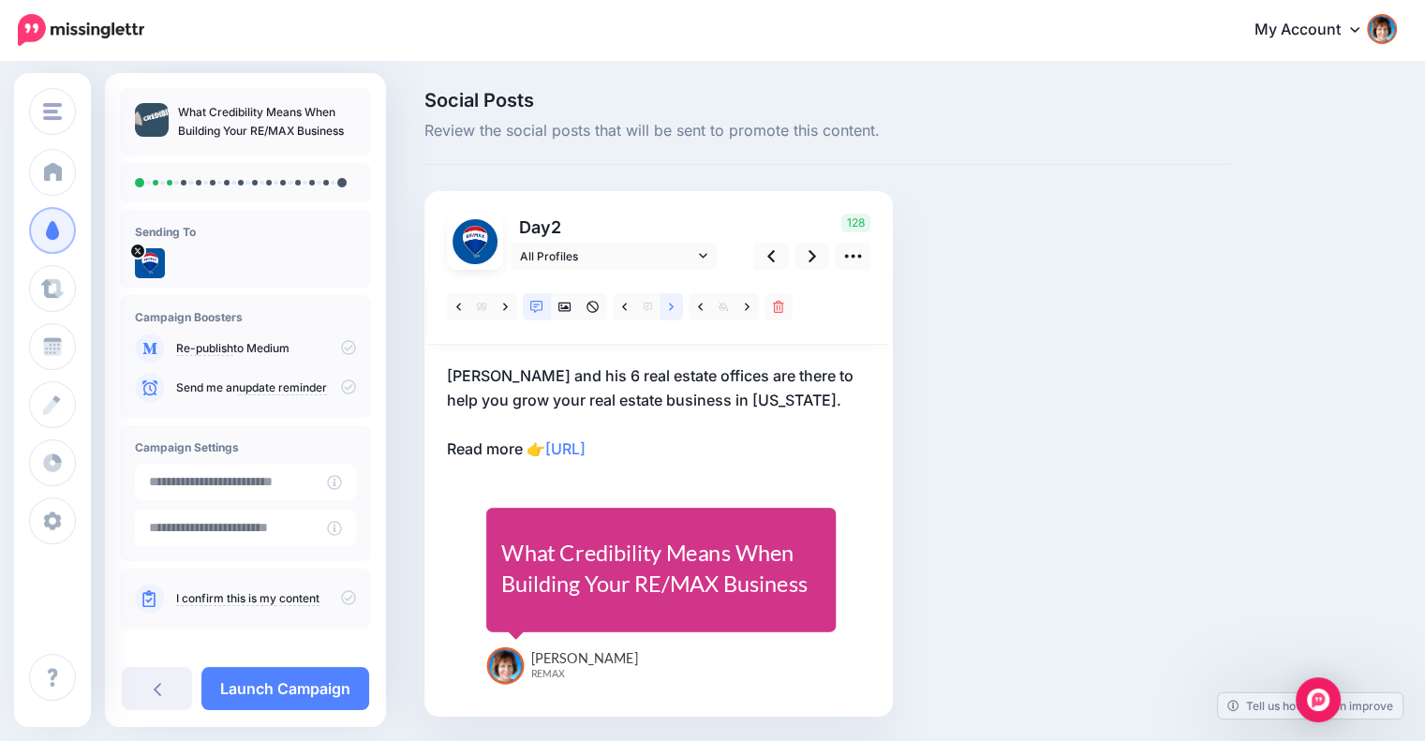
click at [667, 297] on link at bounding box center [670, 306] width 23 height 27
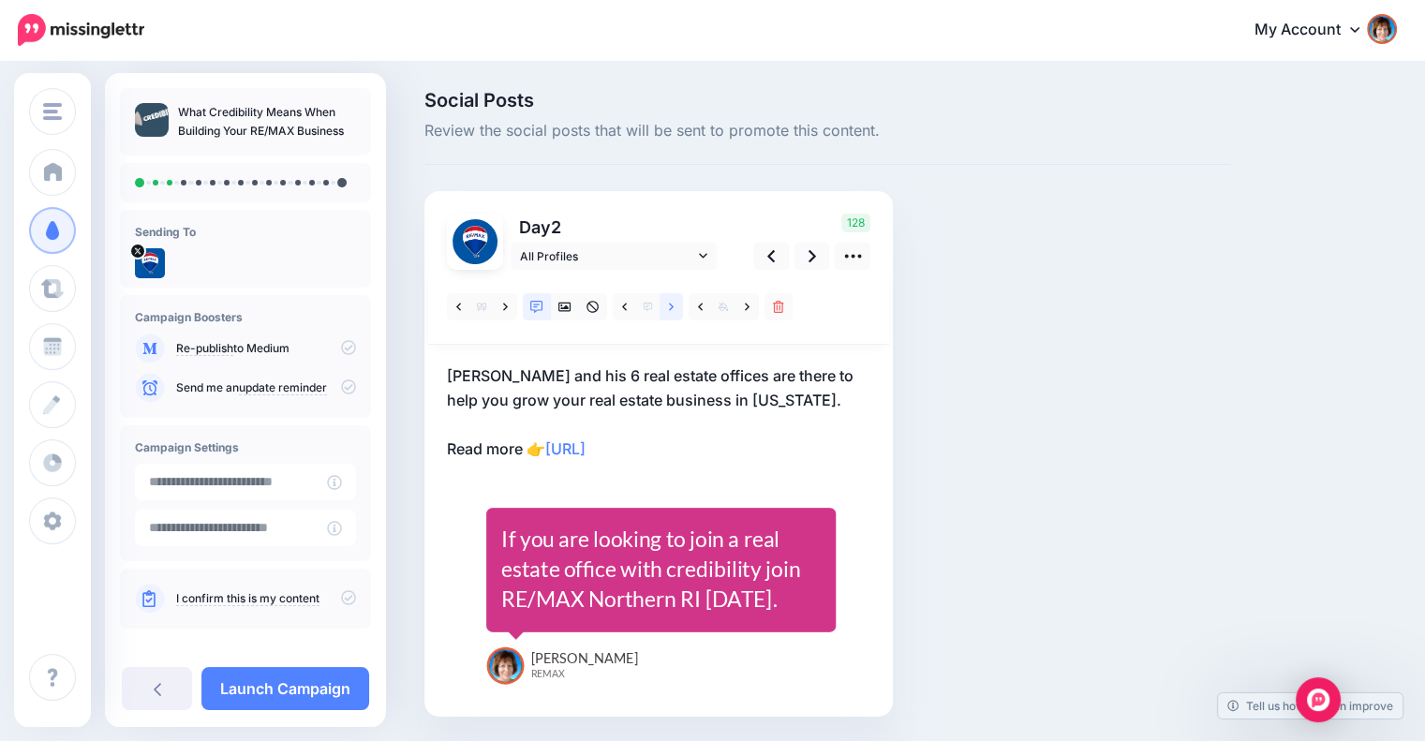
click at [664, 303] on link at bounding box center [670, 306] width 23 height 27
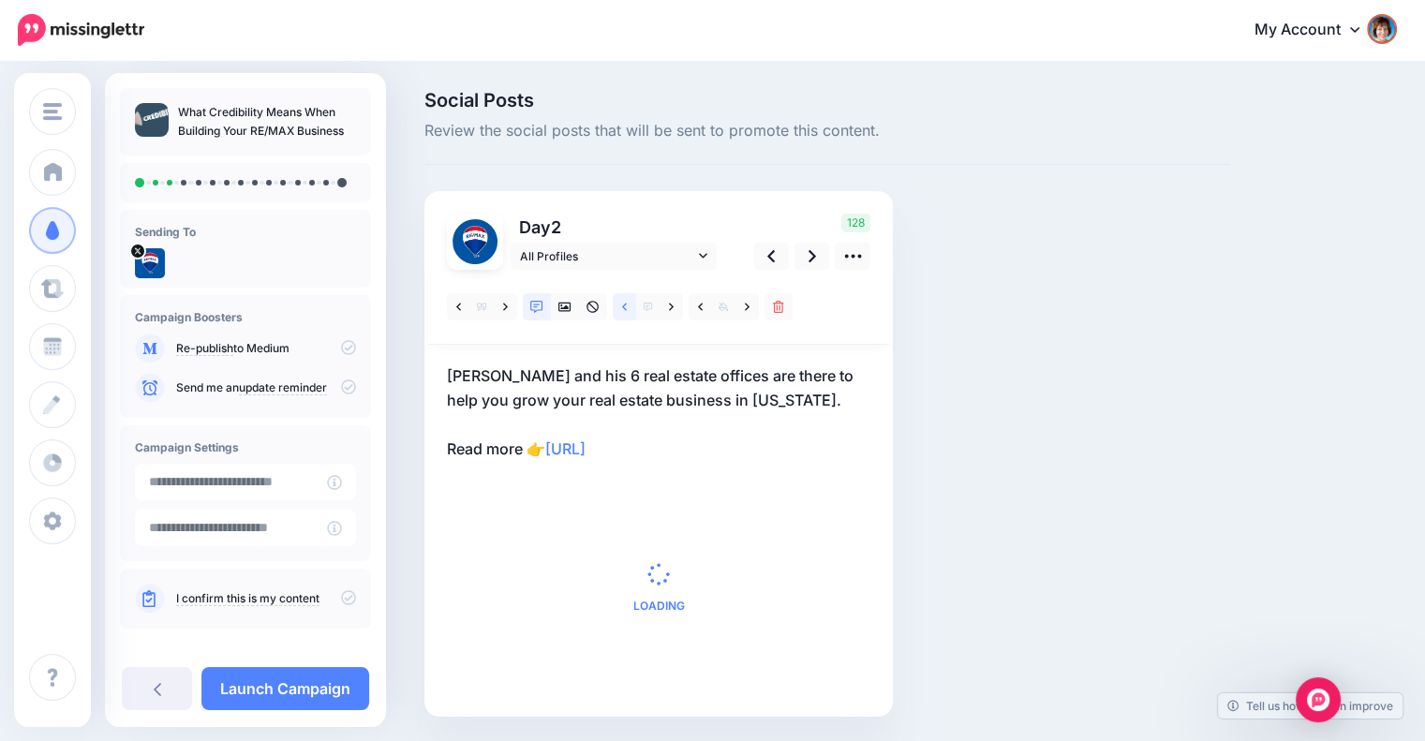
click at [615, 301] on link at bounding box center [624, 306] width 23 height 27
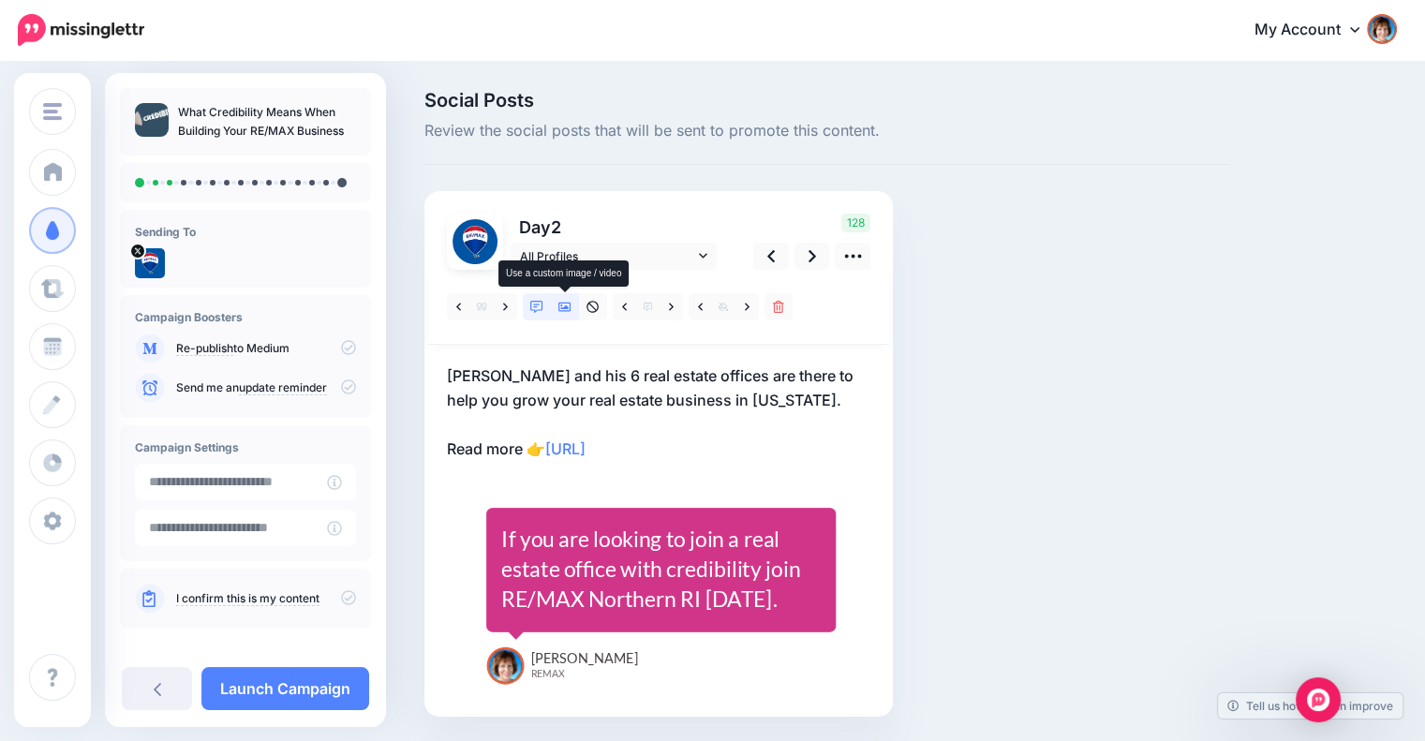
click at [569, 305] on icon at bounding box center [564, 307] width 13 height 13
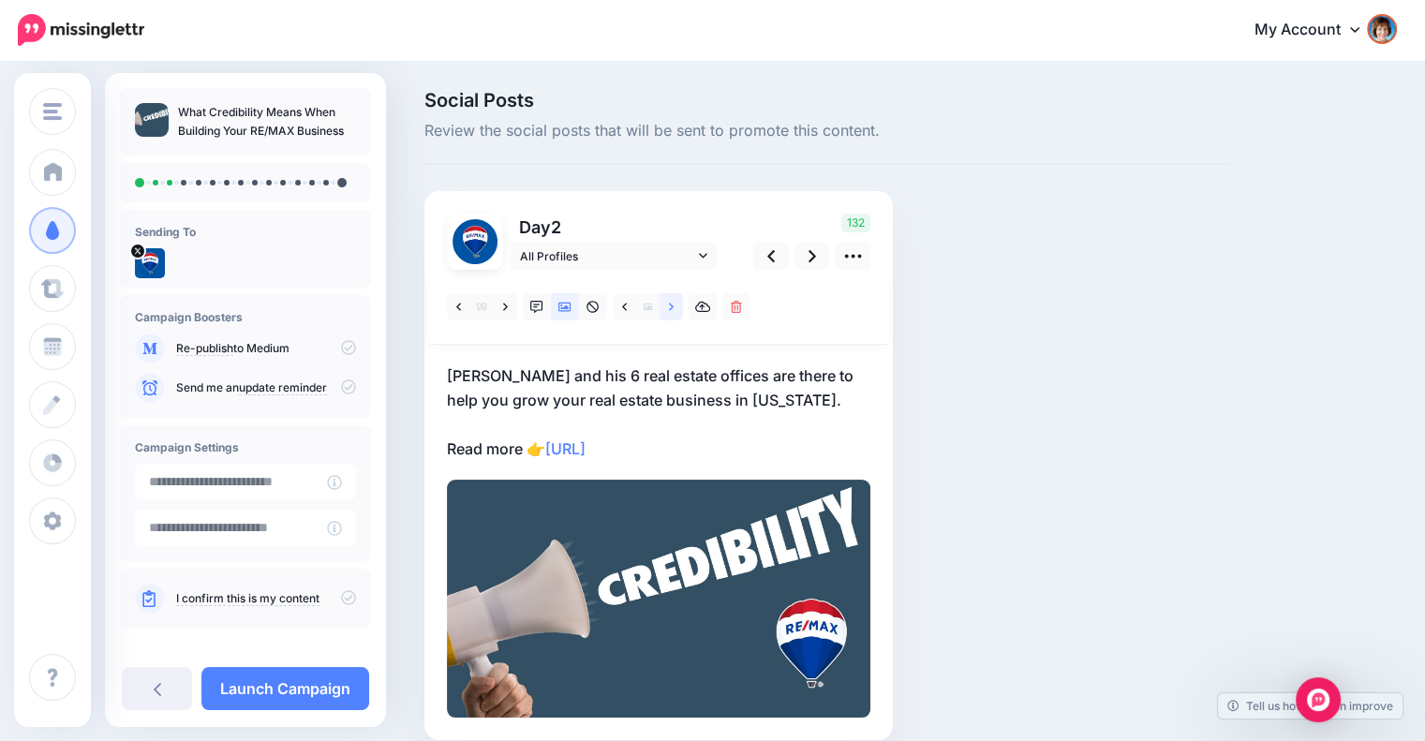
click at [671, 310] on icon at bounding box center [671, 307] width 5 height 13
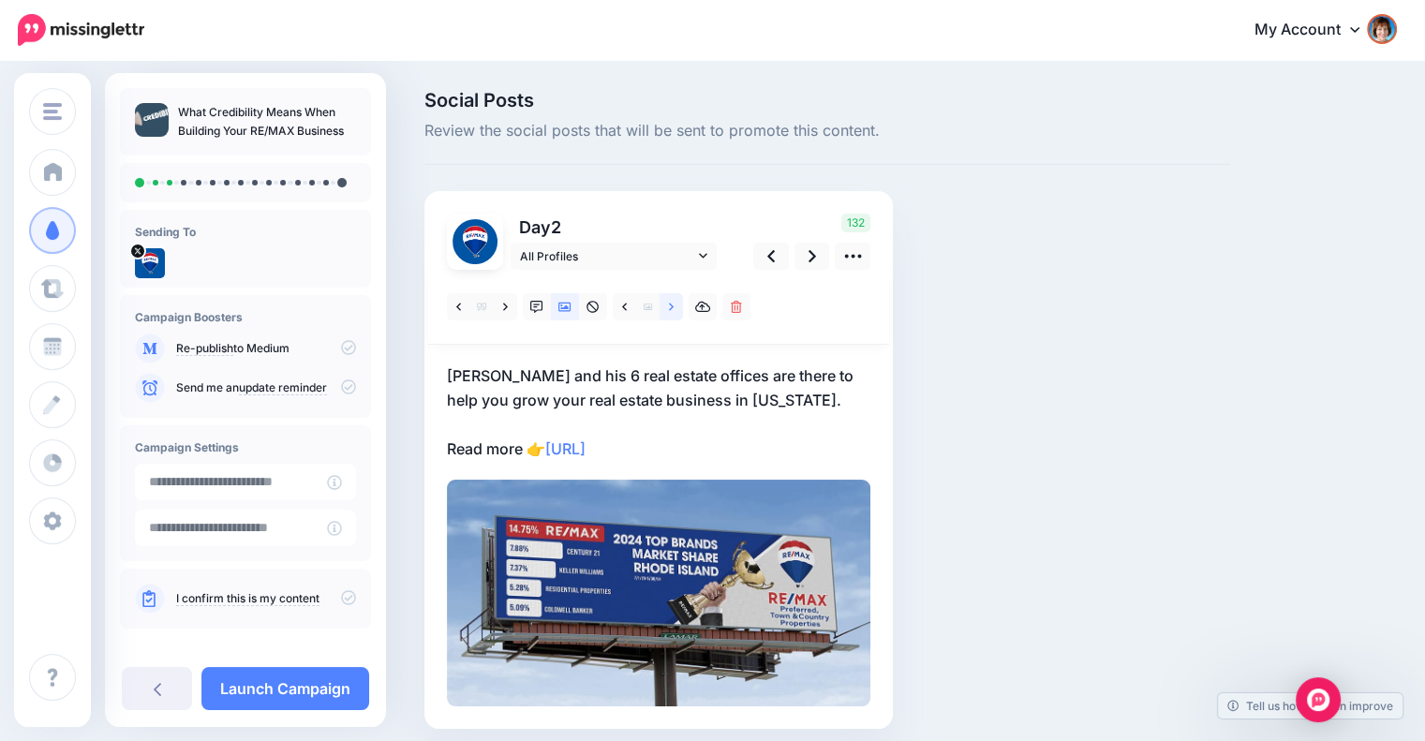
click at [671, 306] on icon at bounding box center [671, 307] width 5 height 13
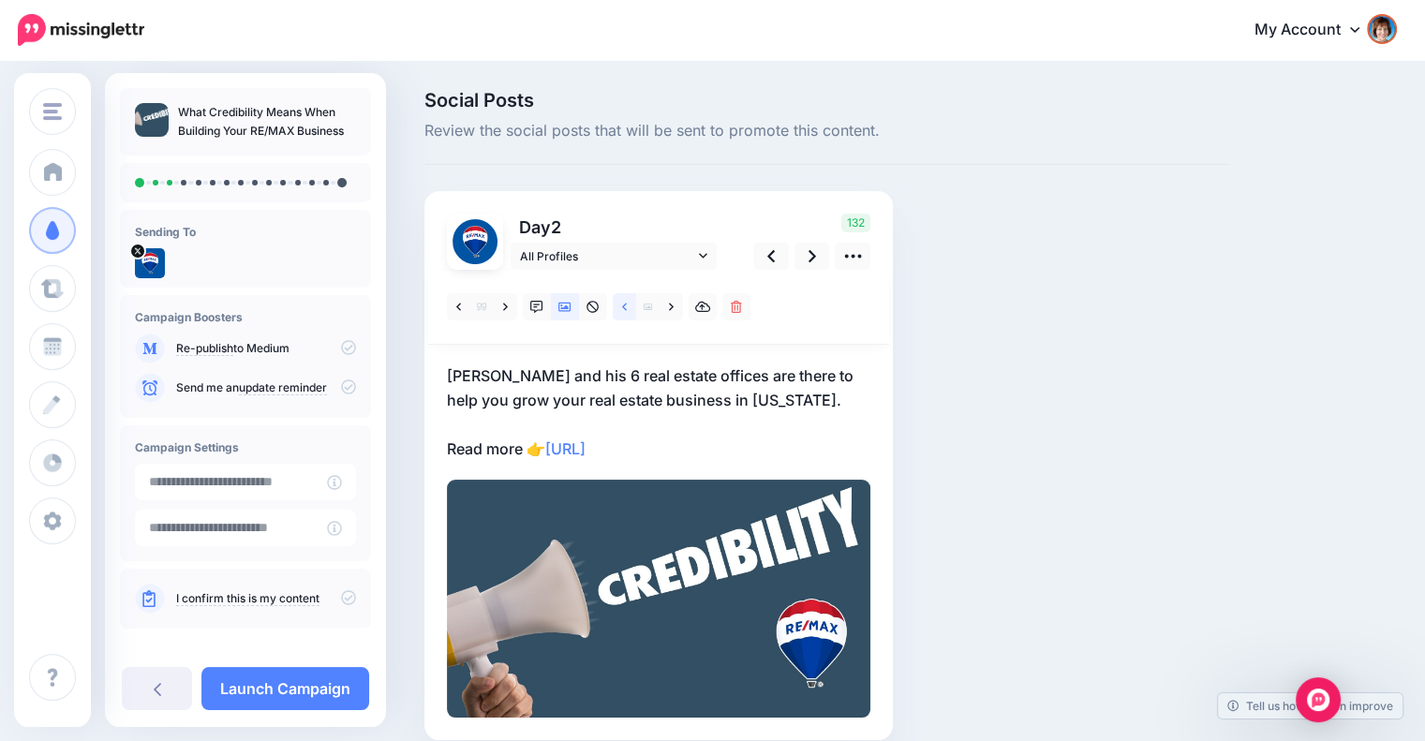
click at [622, 303] on icon at bounding box center [624, 307] width 5 height 13
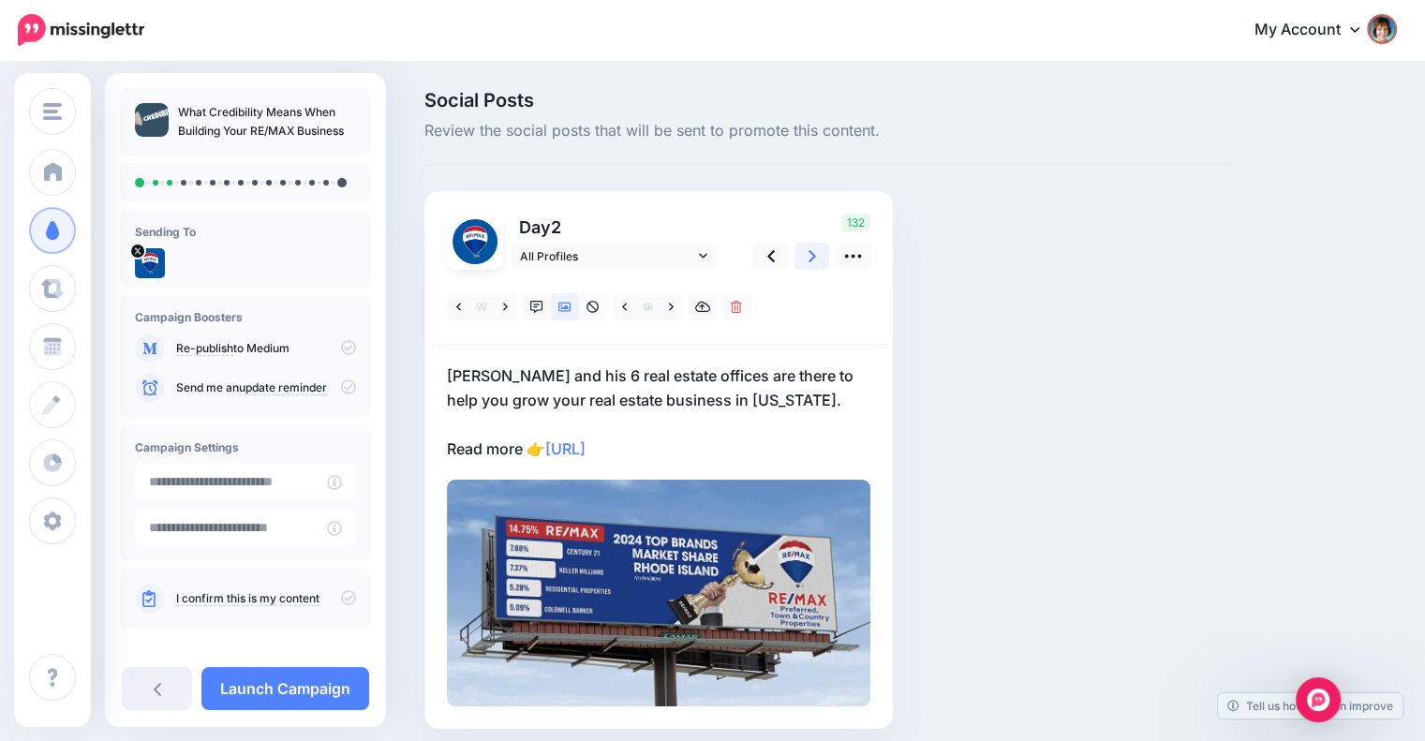
click at [809, 260] on icon at bounding box center [811, 256] width 7 height 12
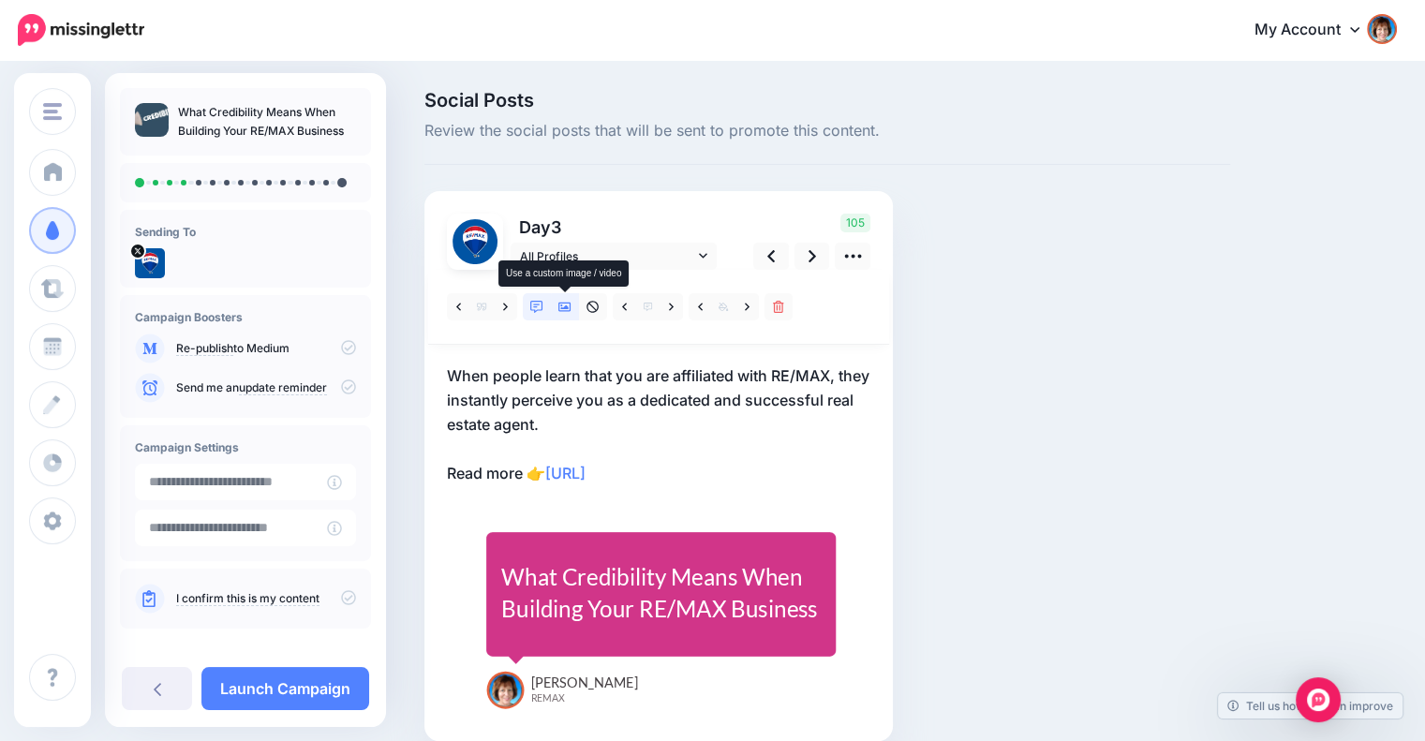
click at [563, 303] on icon at bounding box center [564, 307] width 13 height 13
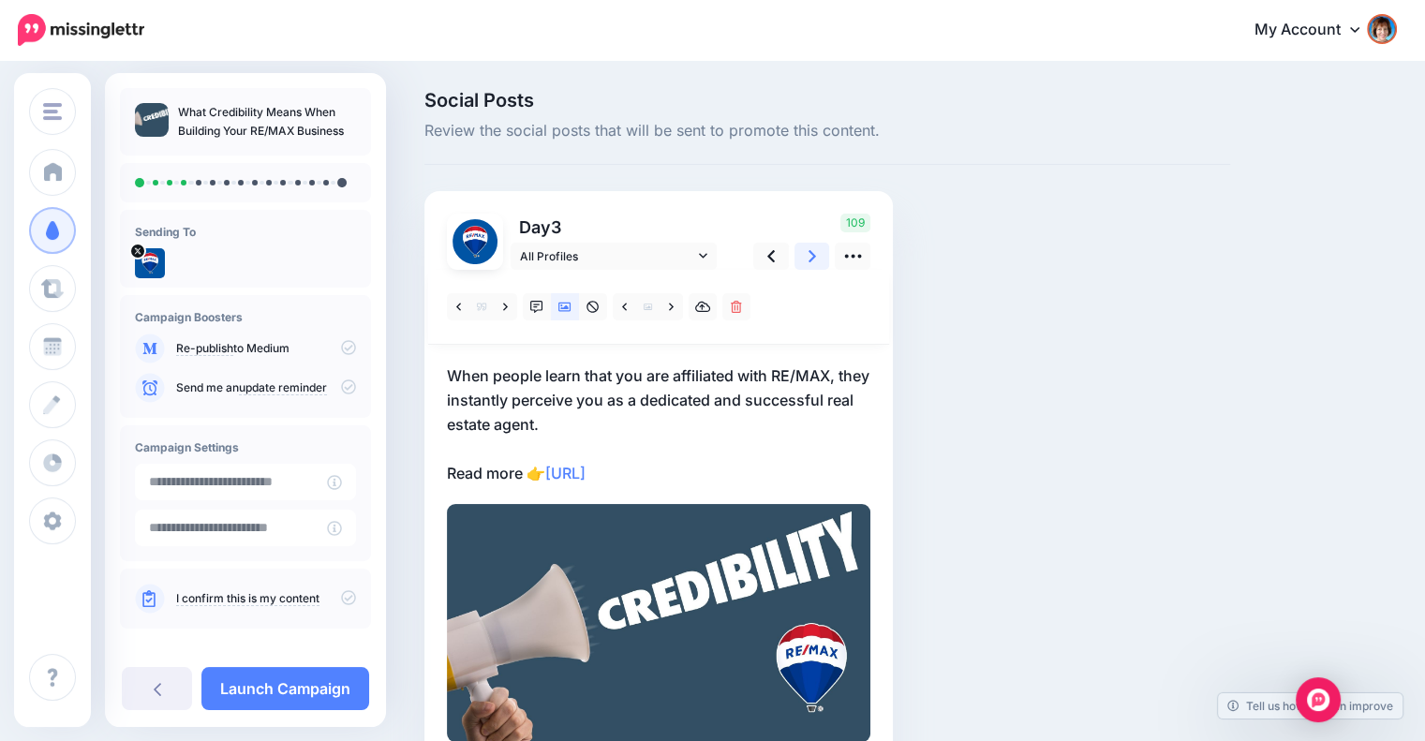
click at [803, 259] on link at bounding box center [812, 256] width 36 height 27
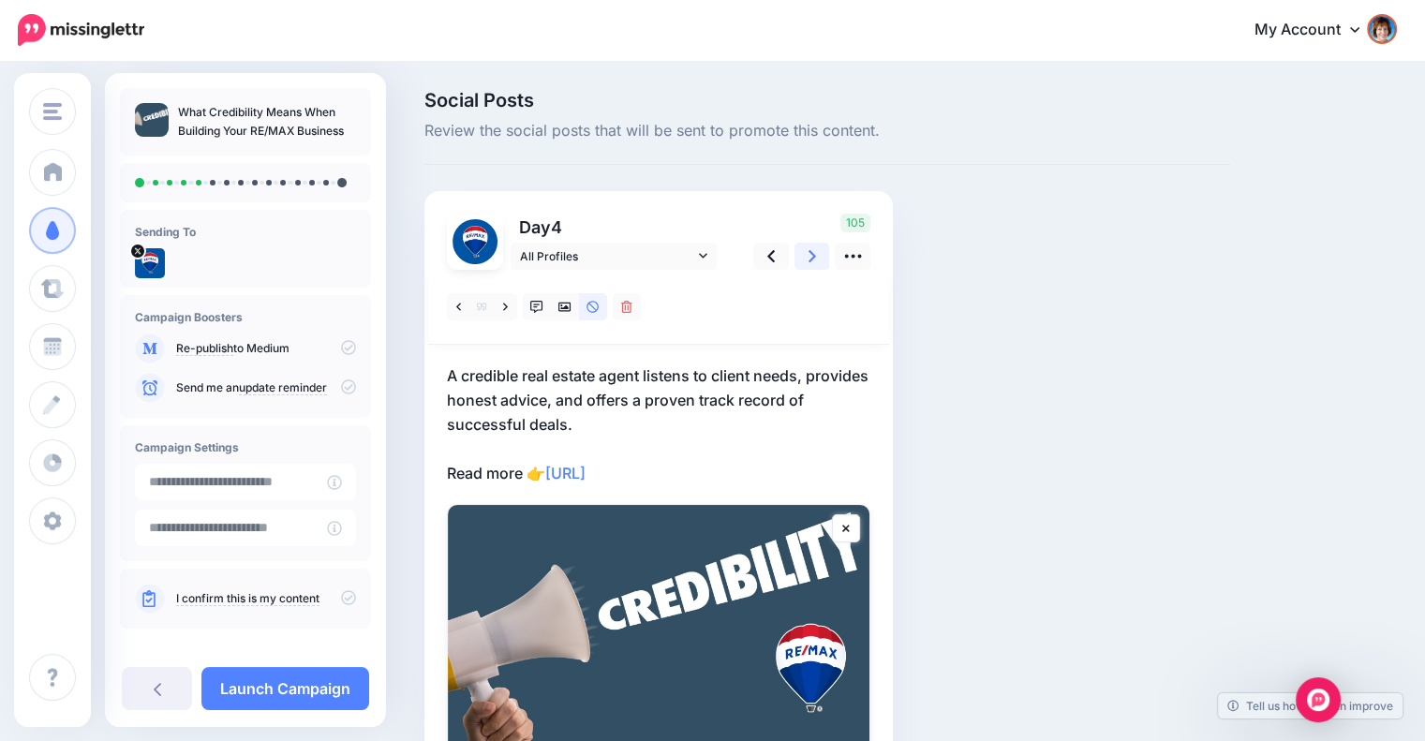
click at [803, 259] on link at bounding box center [812, 256] width 36 height 27
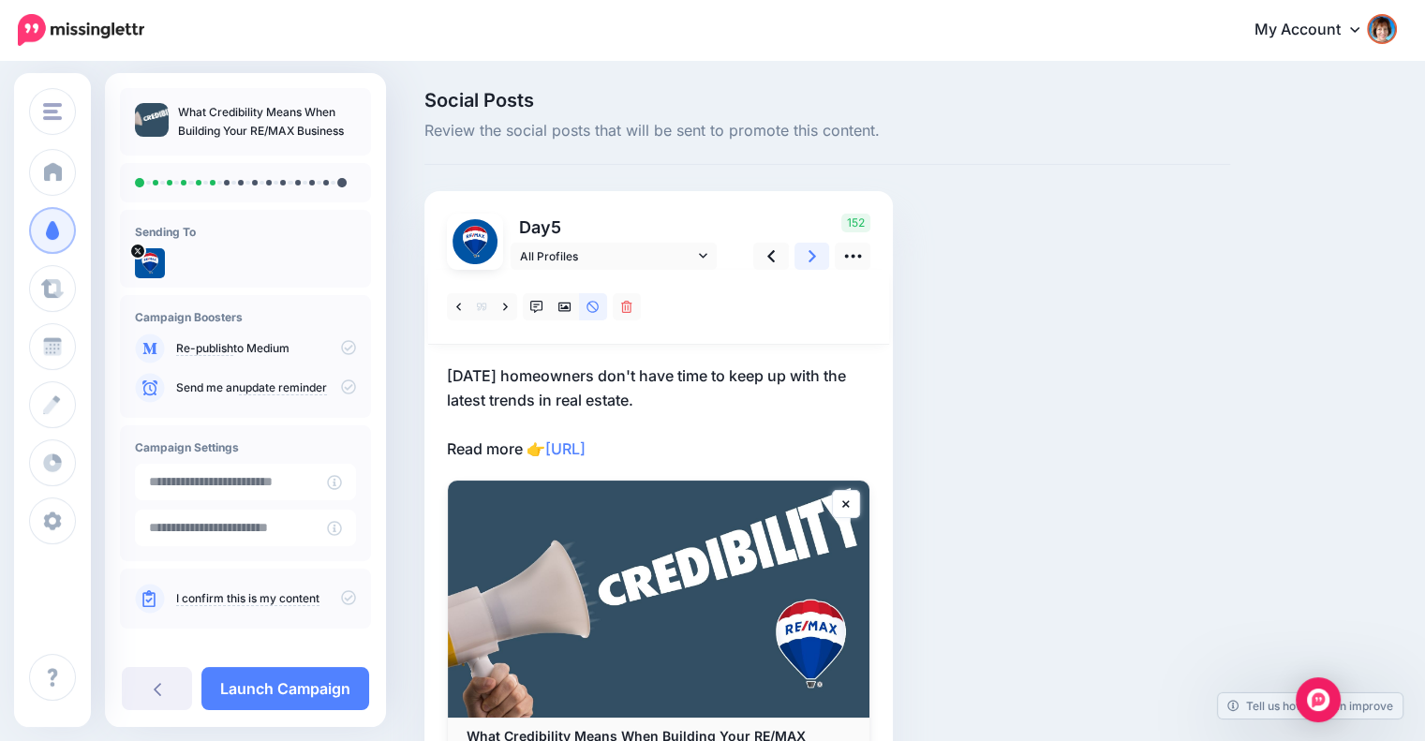
click at [803, 259] on link at bounding box center [812, 256] width 36 height 27
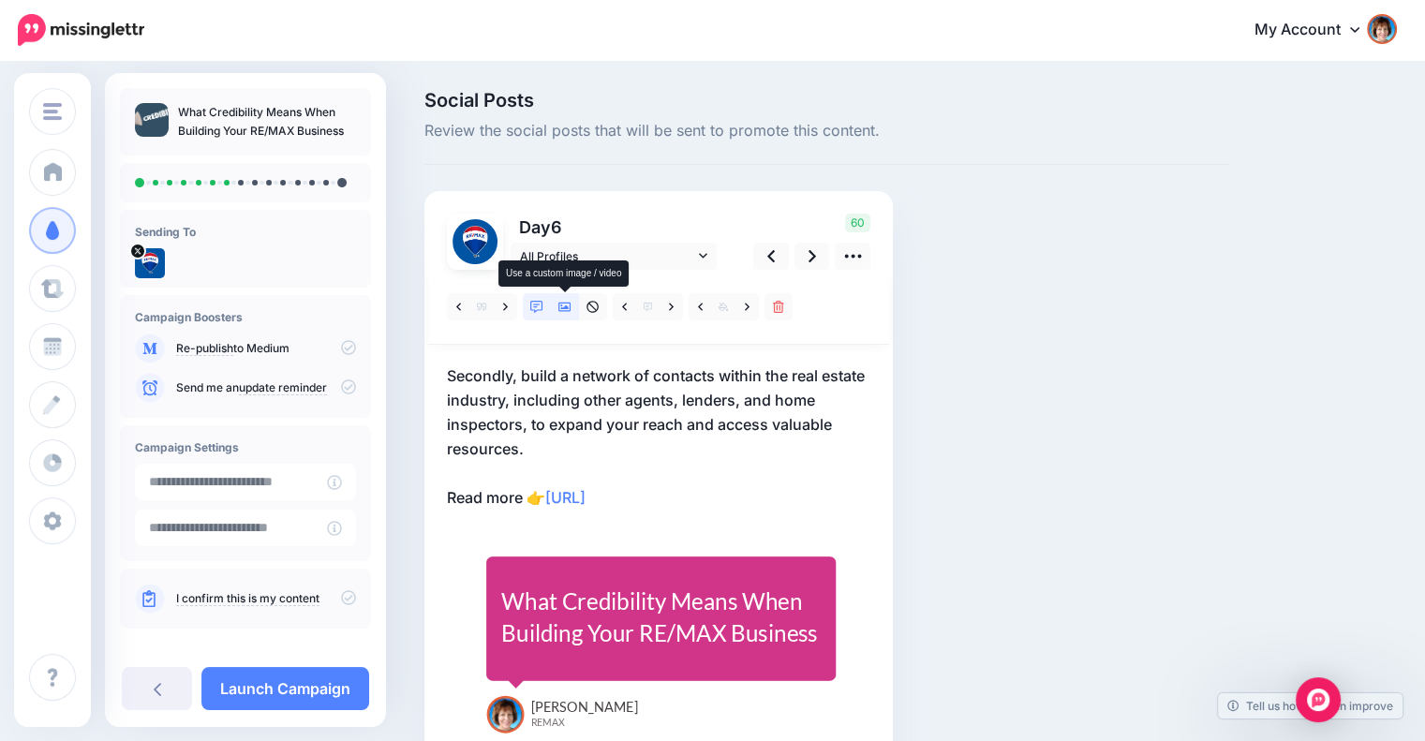
click at [572, 301] on link at bounding box center [565, 306] width 28 height 27
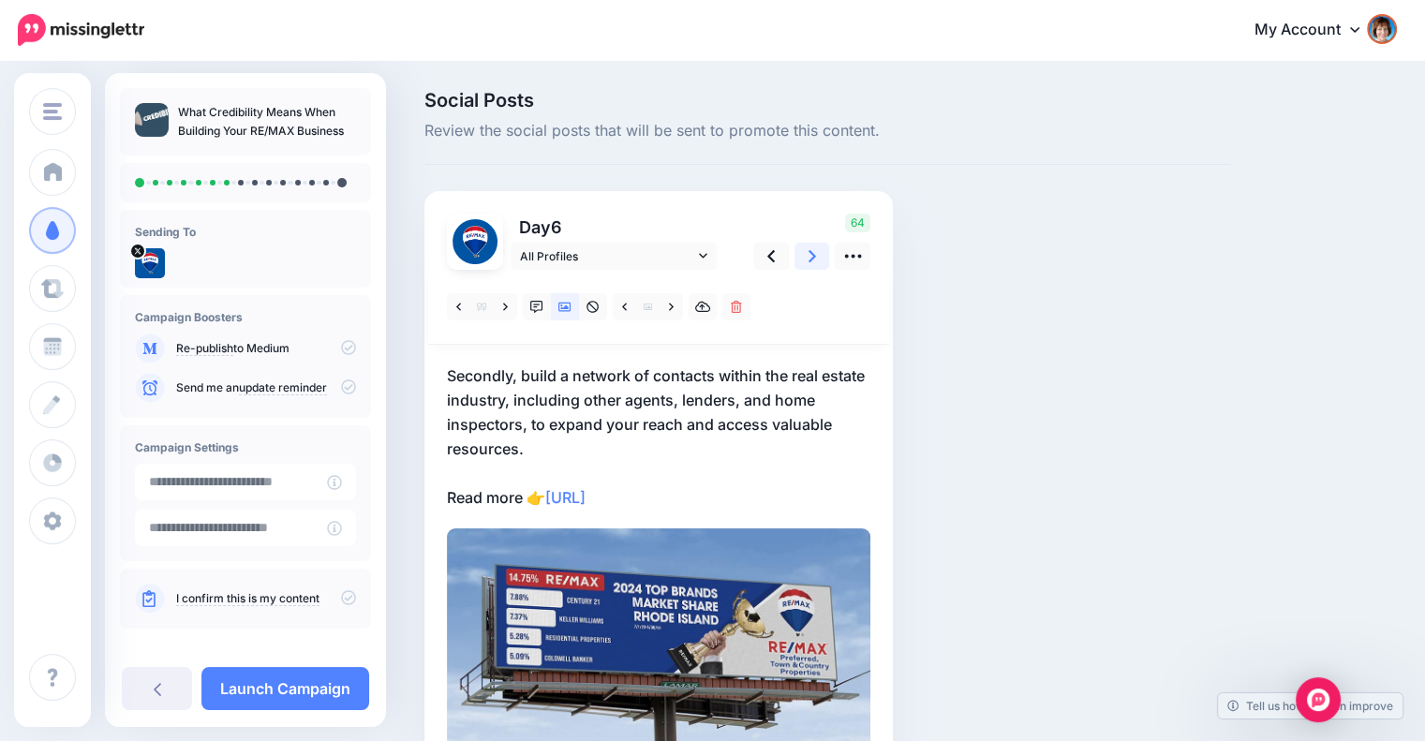
click at [800, 255] on link at bounding box center [812, 256] width 36 height 27
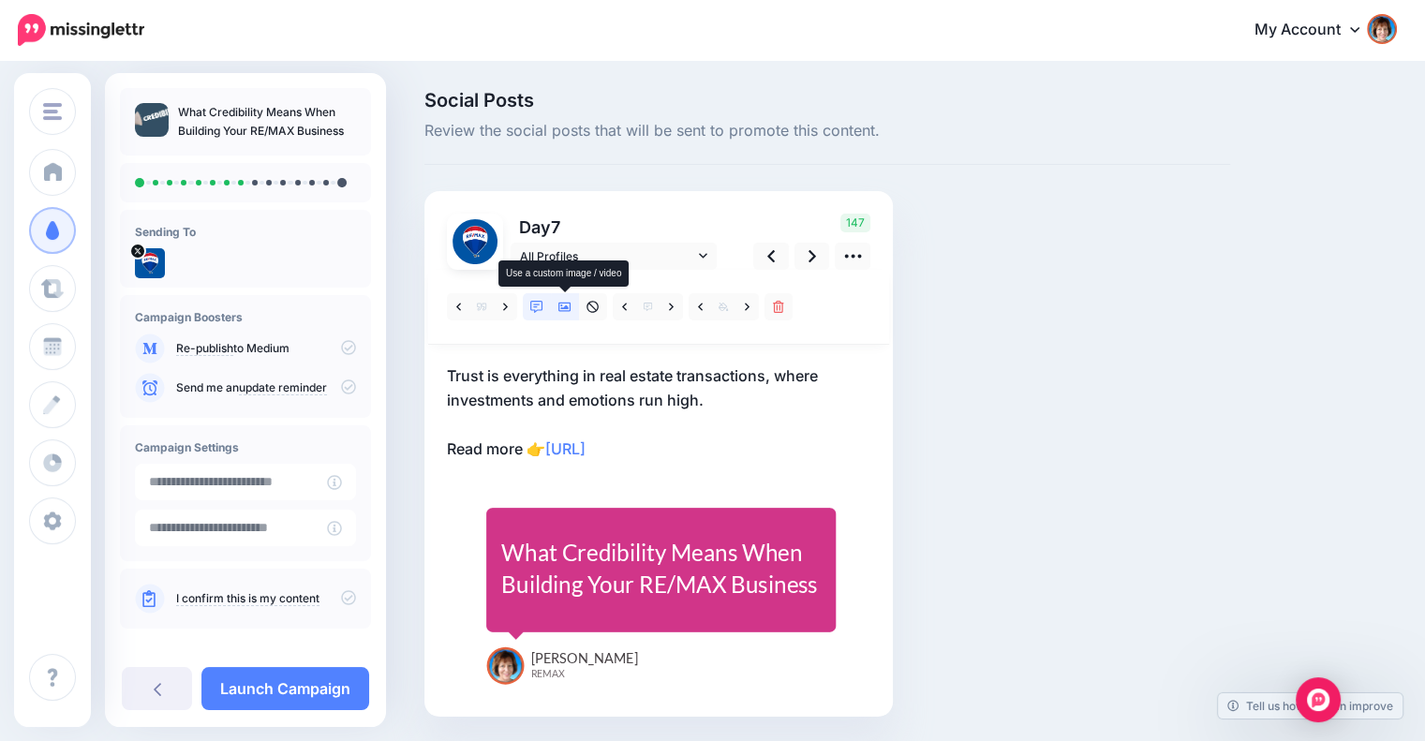
click at [562, 301] on icon at bounding box center [564, 307] width 13 height 13
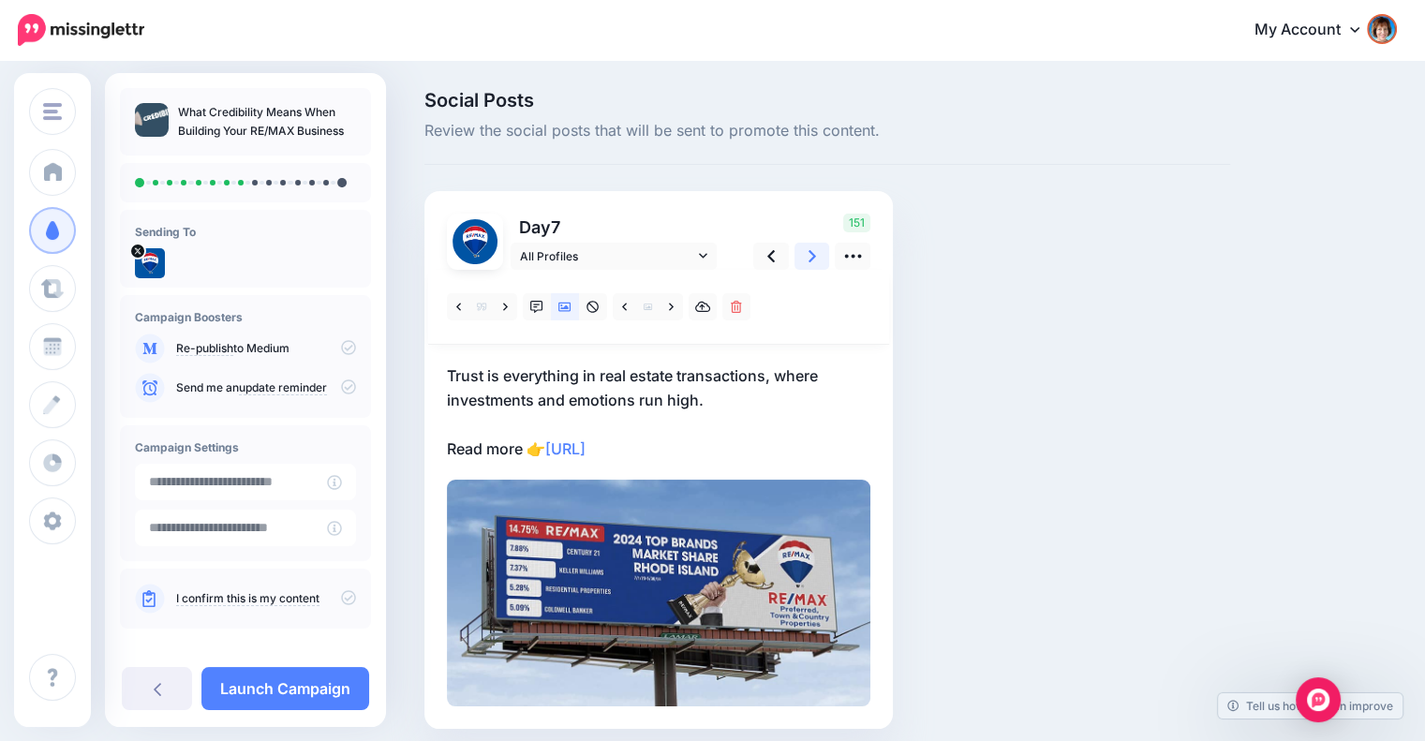
click at [808, 256] on icon at bounding box center [811, 256] width 7 height 20
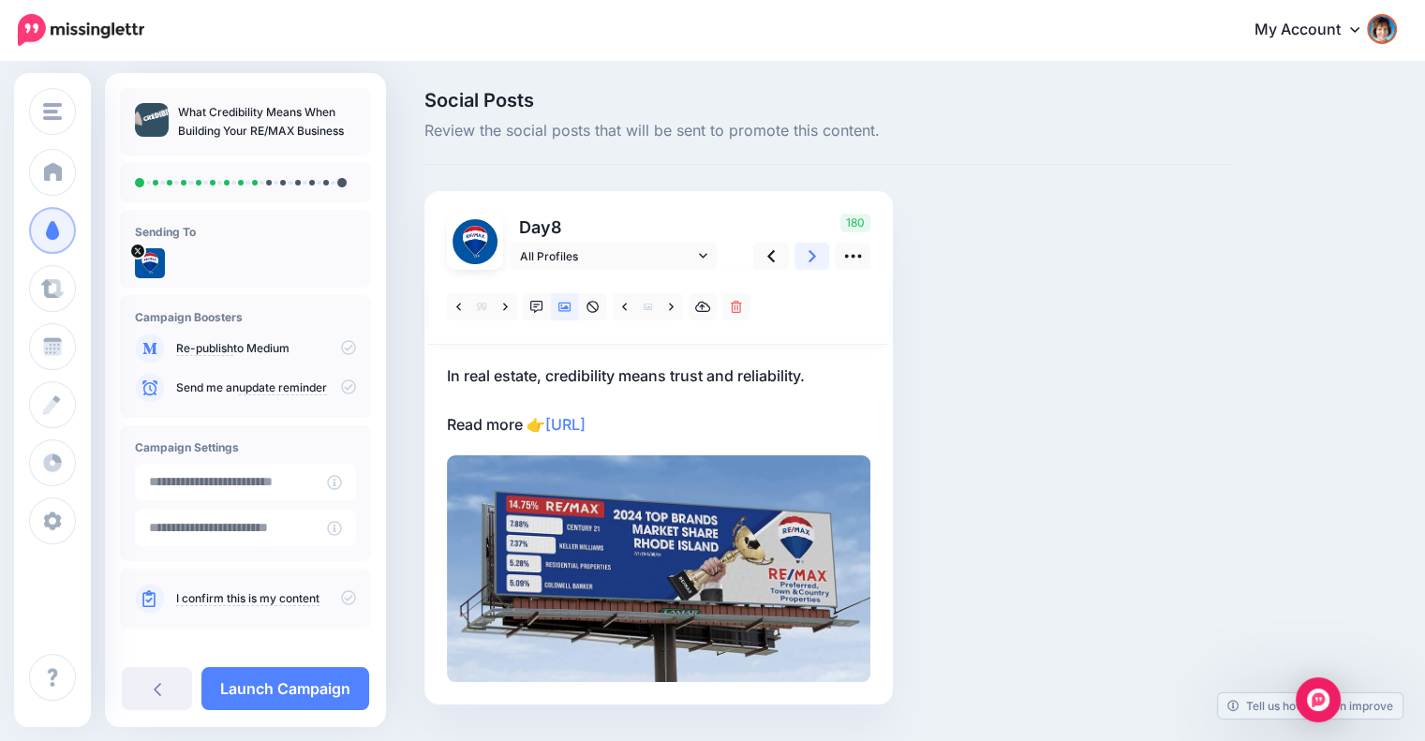
click at [808, 256] on icon at bounding box center [811, 256] width 7 height 20
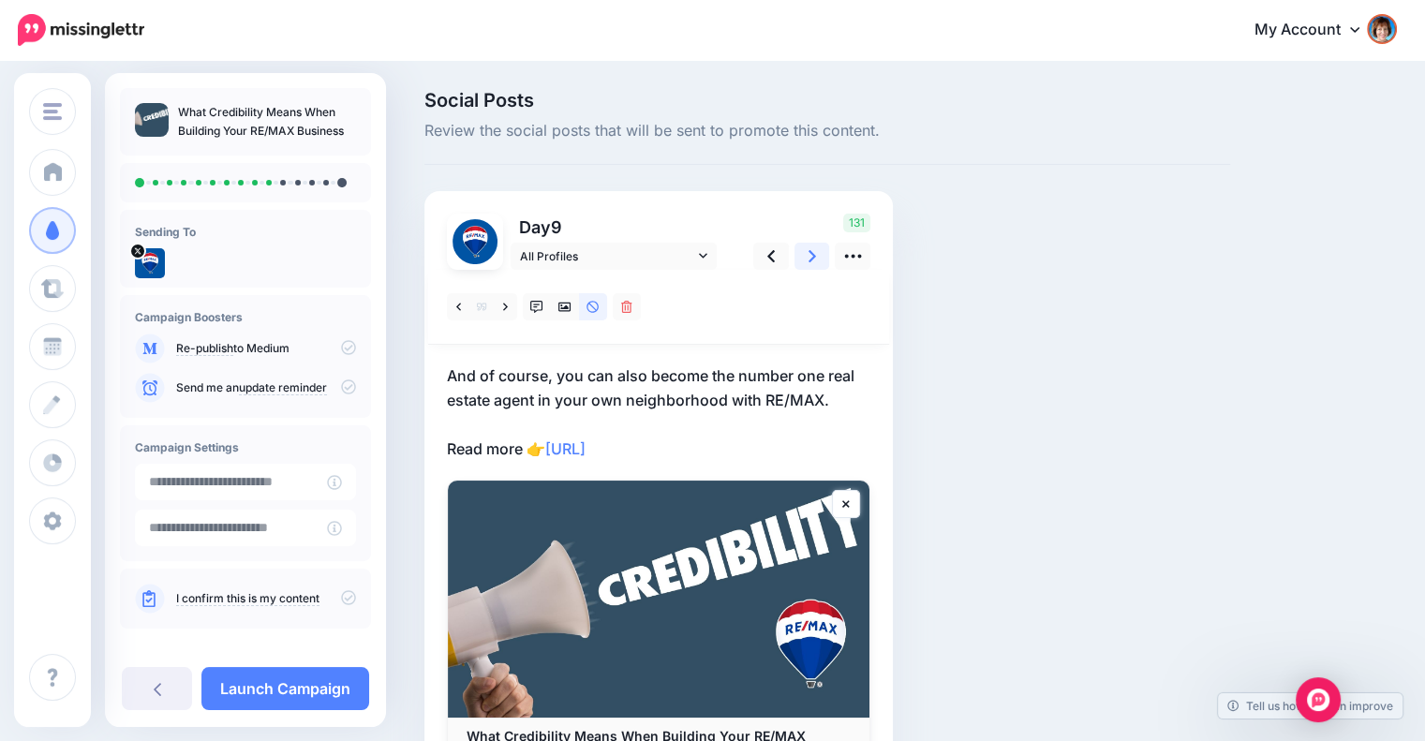
click at [808, 256] on icon at bounding box center [811, 256] width 7 height 20
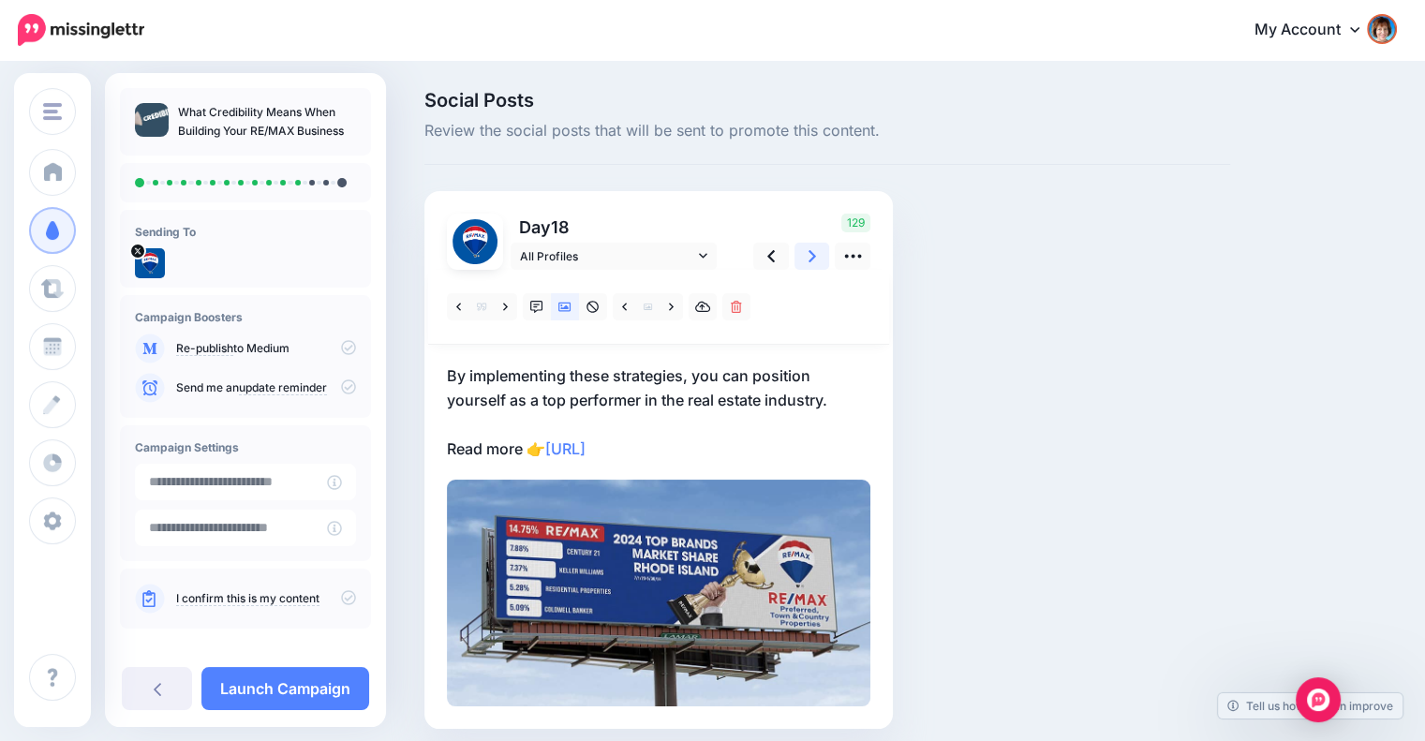
click at [808, 256] on icon at bounding box center [811, 256] width 7 height 20
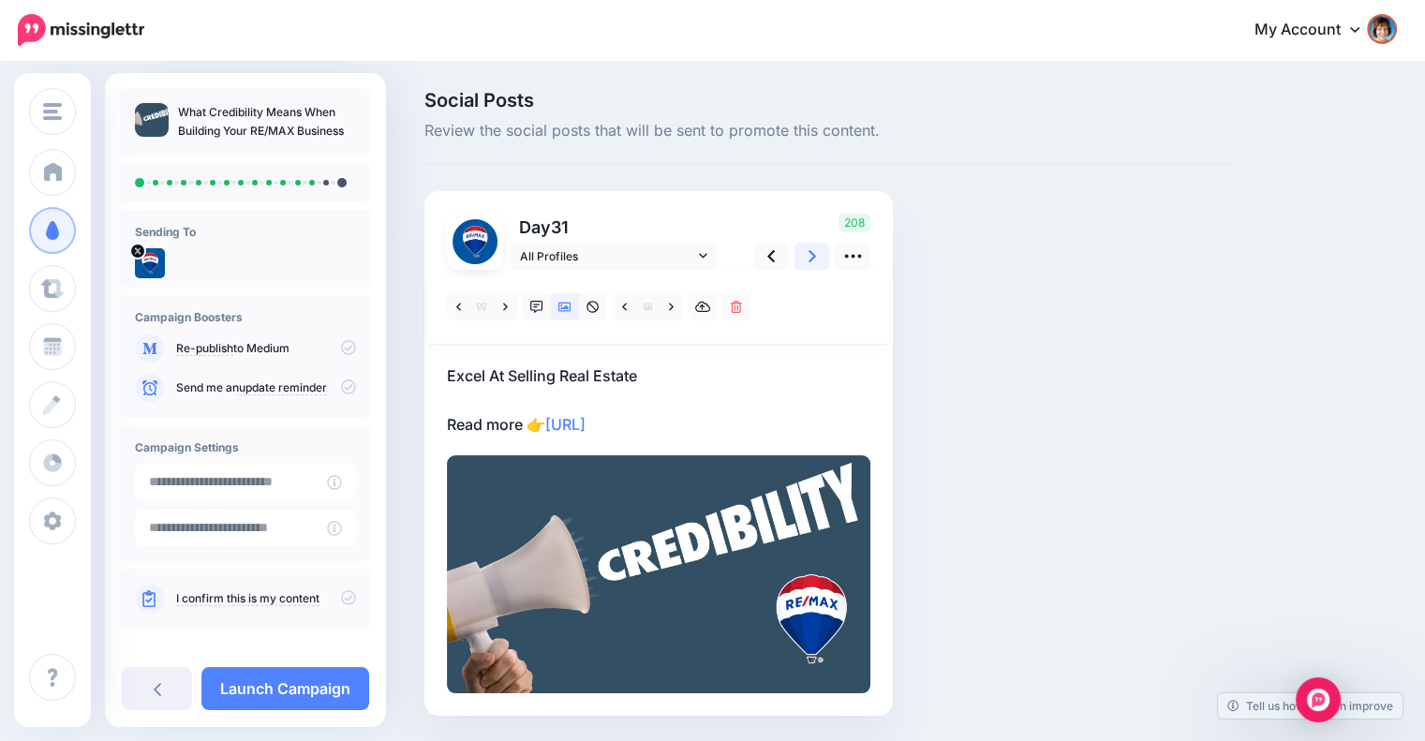
click at [808, 256] on icon at bounding box center [811, 256] width 7 height 20
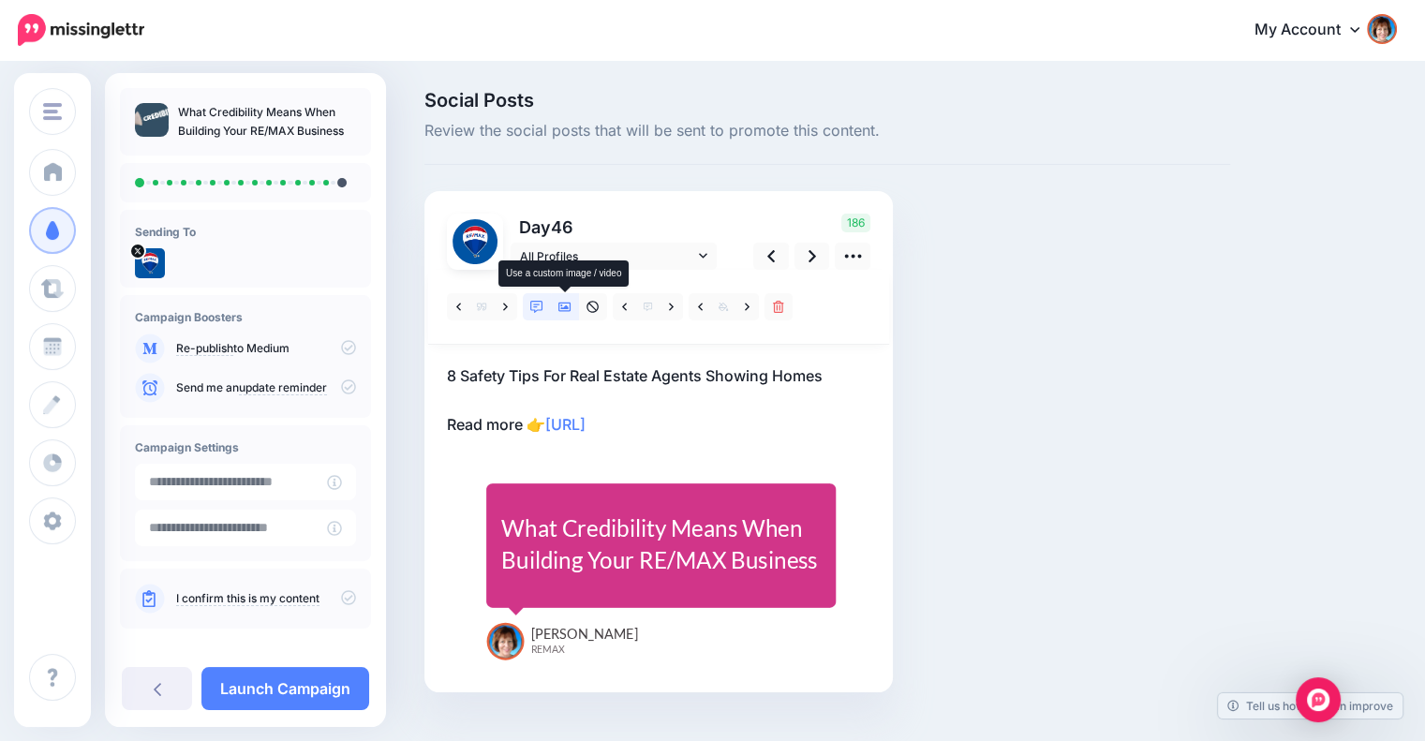
click at [570, 307] on icon at bounding box center [564, 307] width 13 height 9
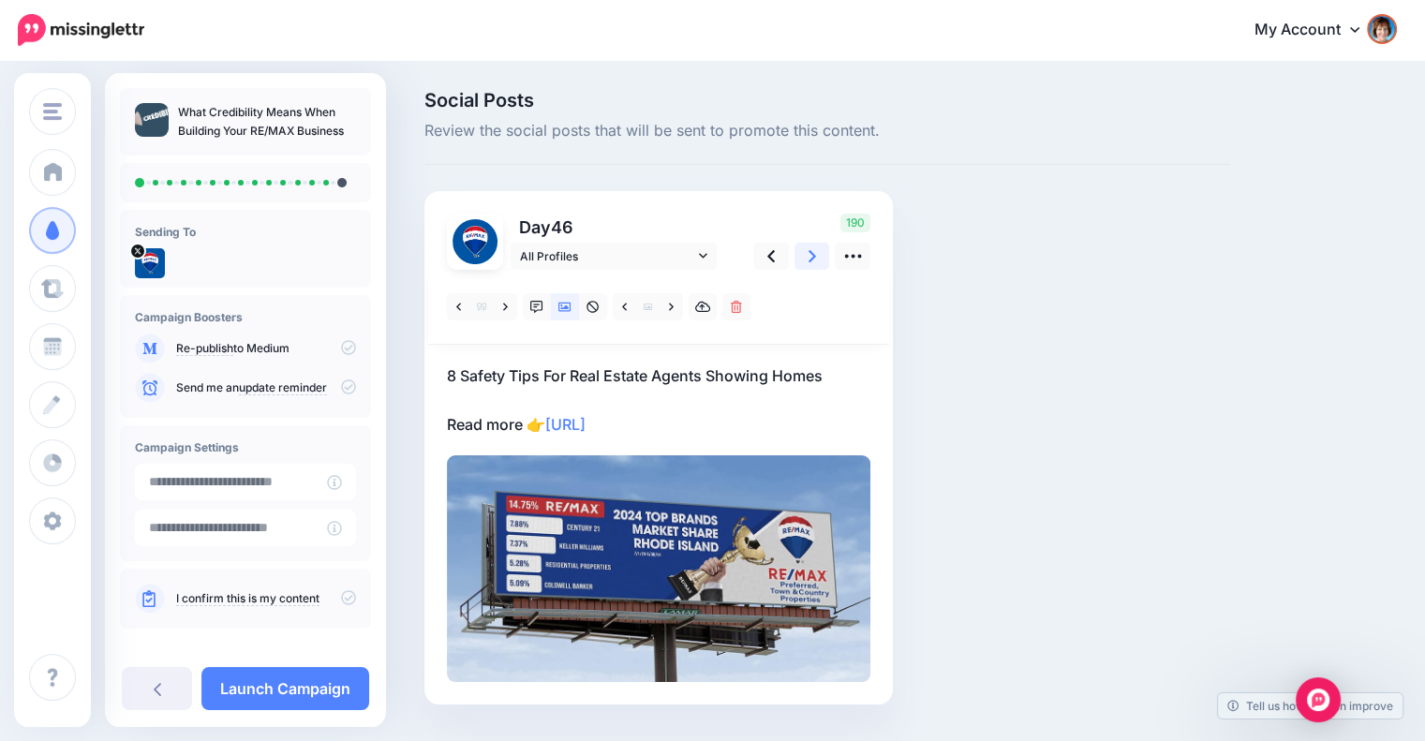
click at [811, 259] on icon at bounding box center [811, 256] width 7 height 12
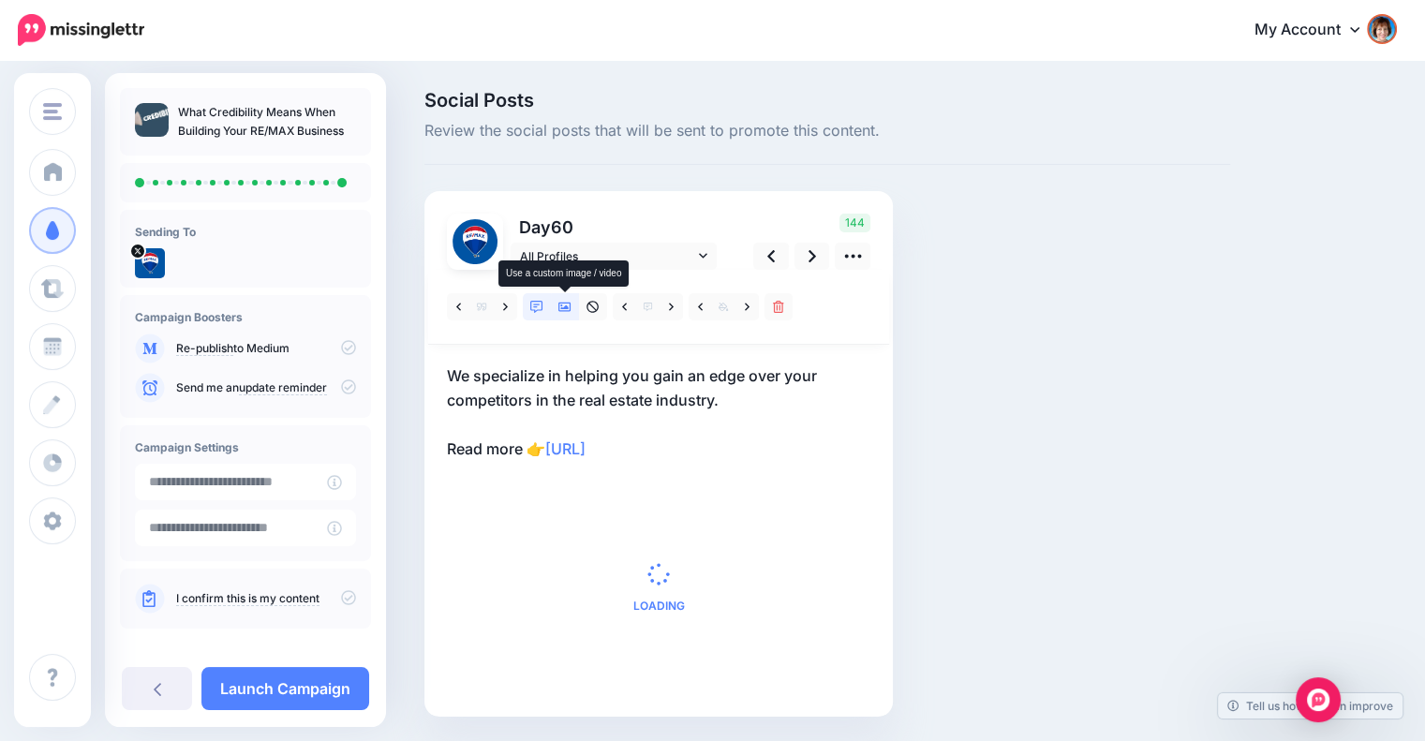
click at [566, 301] on icon at bounding box center [564, 307] width 13 height 13
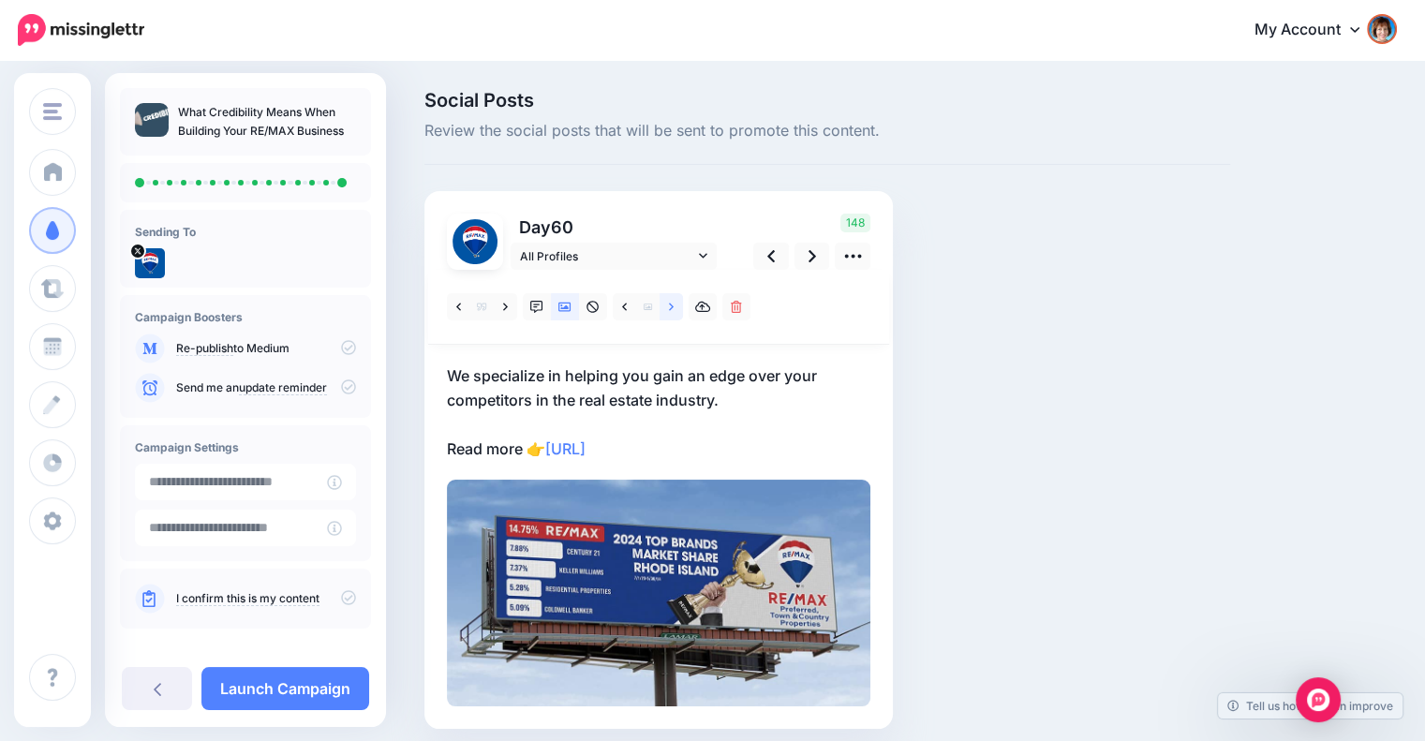
click at [673, 303] on link at bounding box center [670, 306] width 23 height 27
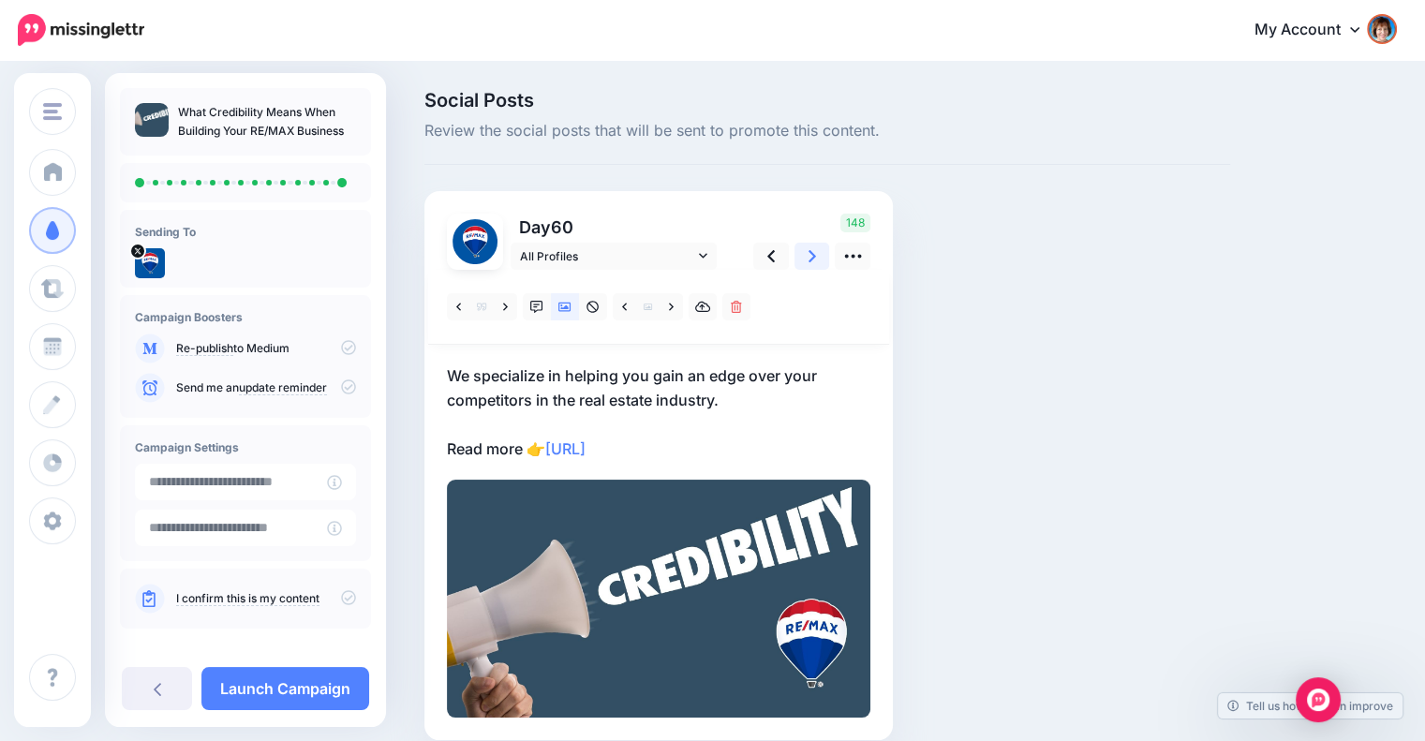
click at [799, 254] on link at bounding box center [812, 256] width 36 height 27
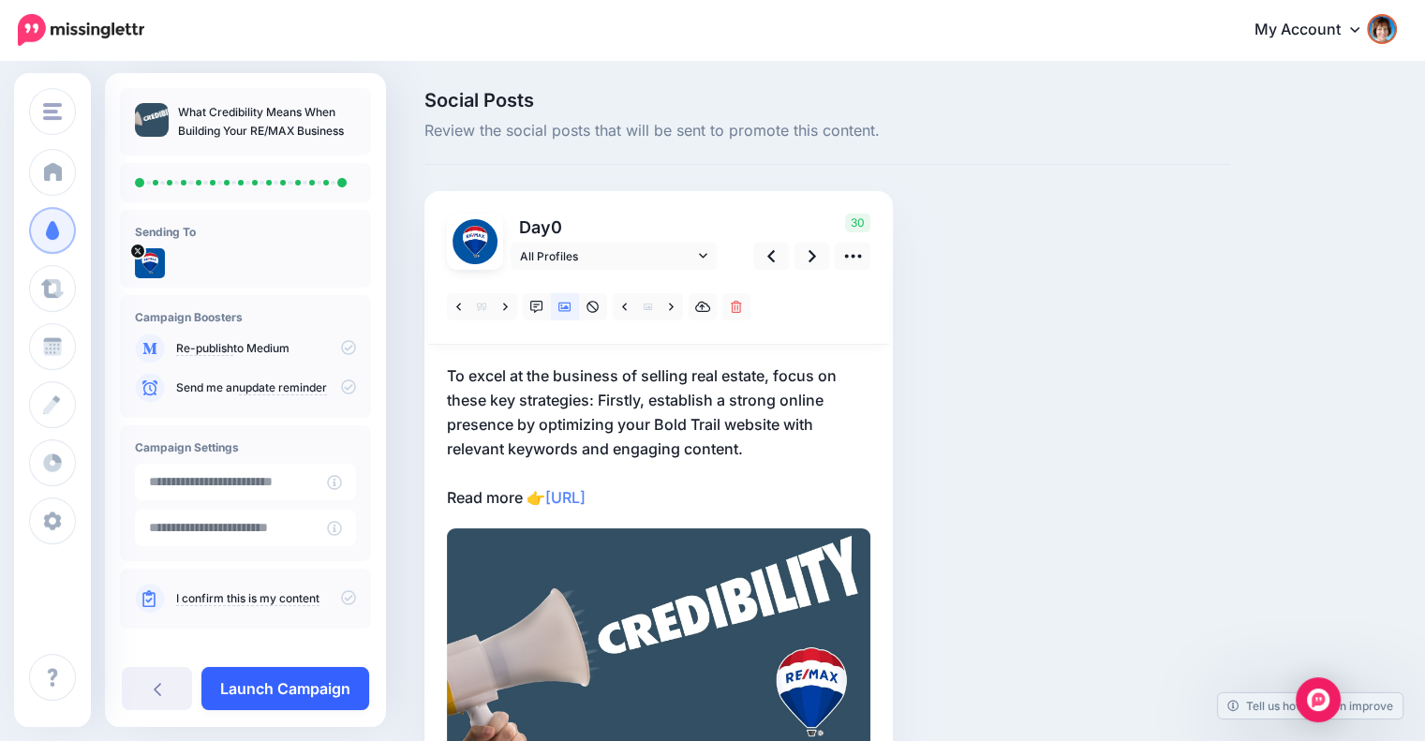
click at [267, 685] on link "Launch Campaign" at bounding box center [285, 688] width 168 height 43
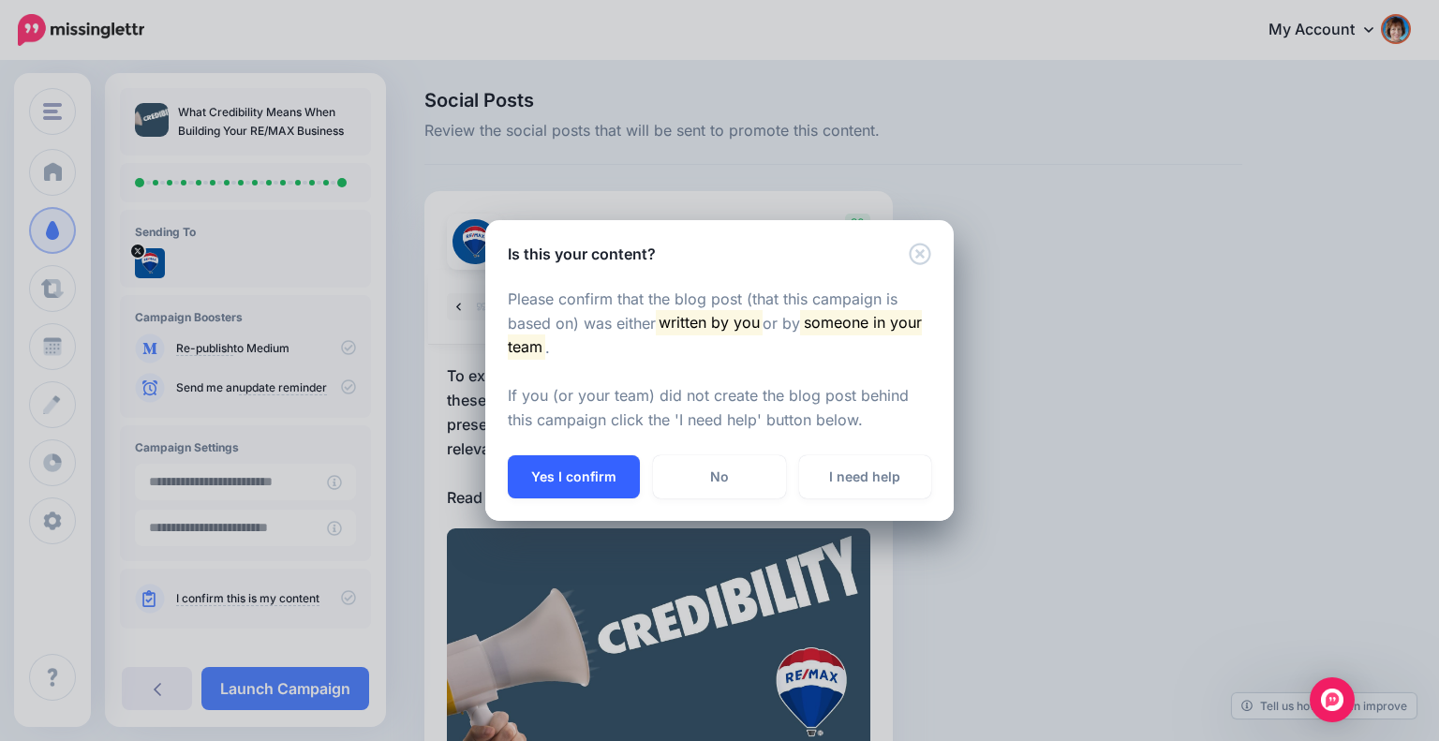
click at [570, 479] on button "Yes I confirm" at bounding box center [574, 476] width 132 height 43
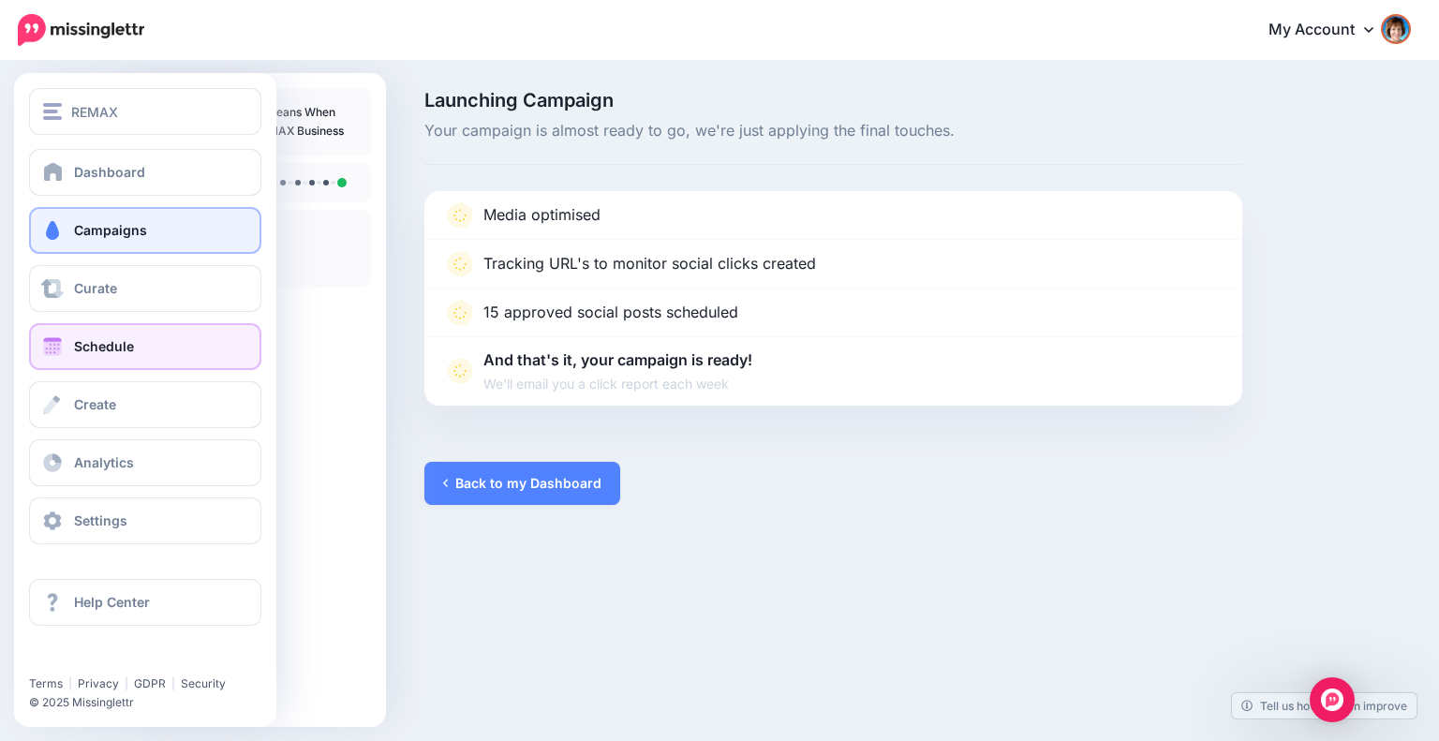
click at [86, 344] on span "Schedule" at bounding box center [104, 346] width 60 height 16
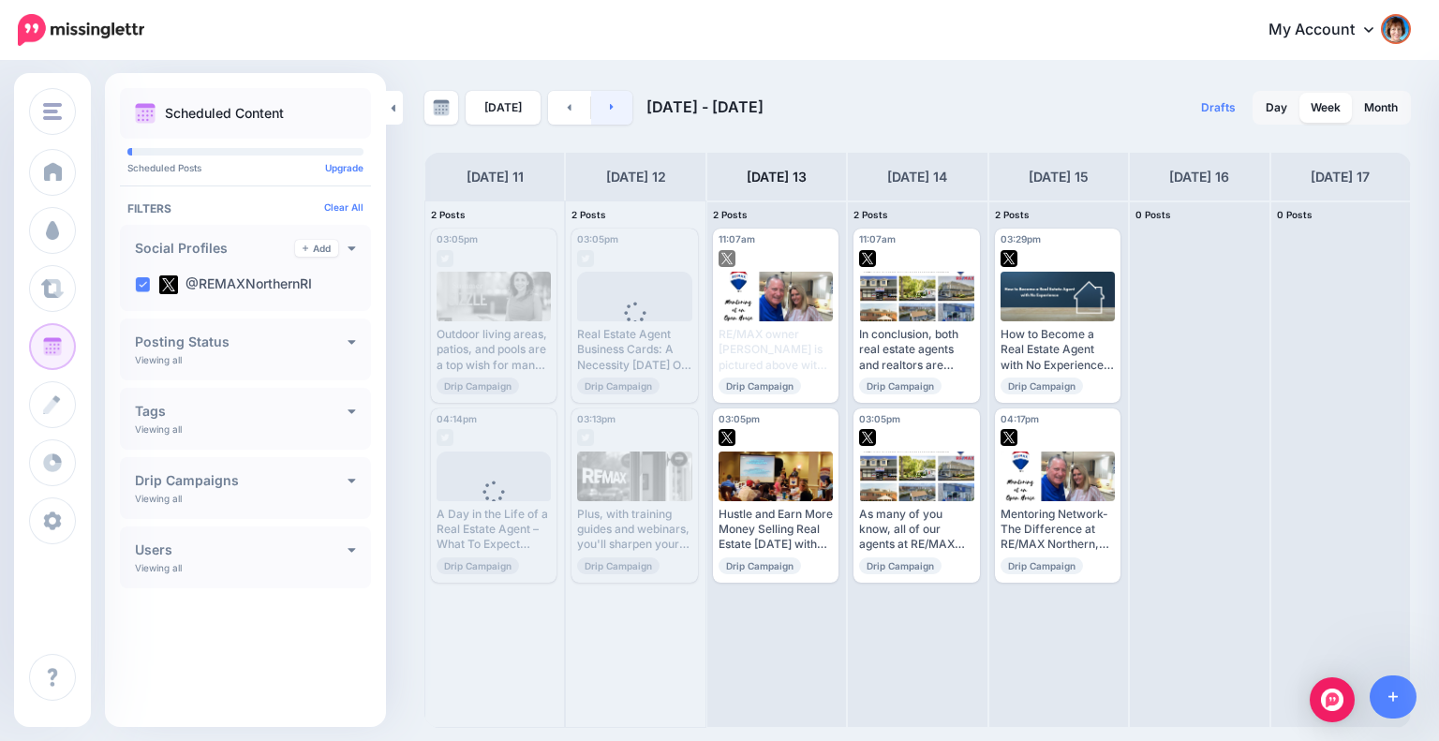
click at [610, 105] on icon at bounding box center [612, 106] width 5 height 11
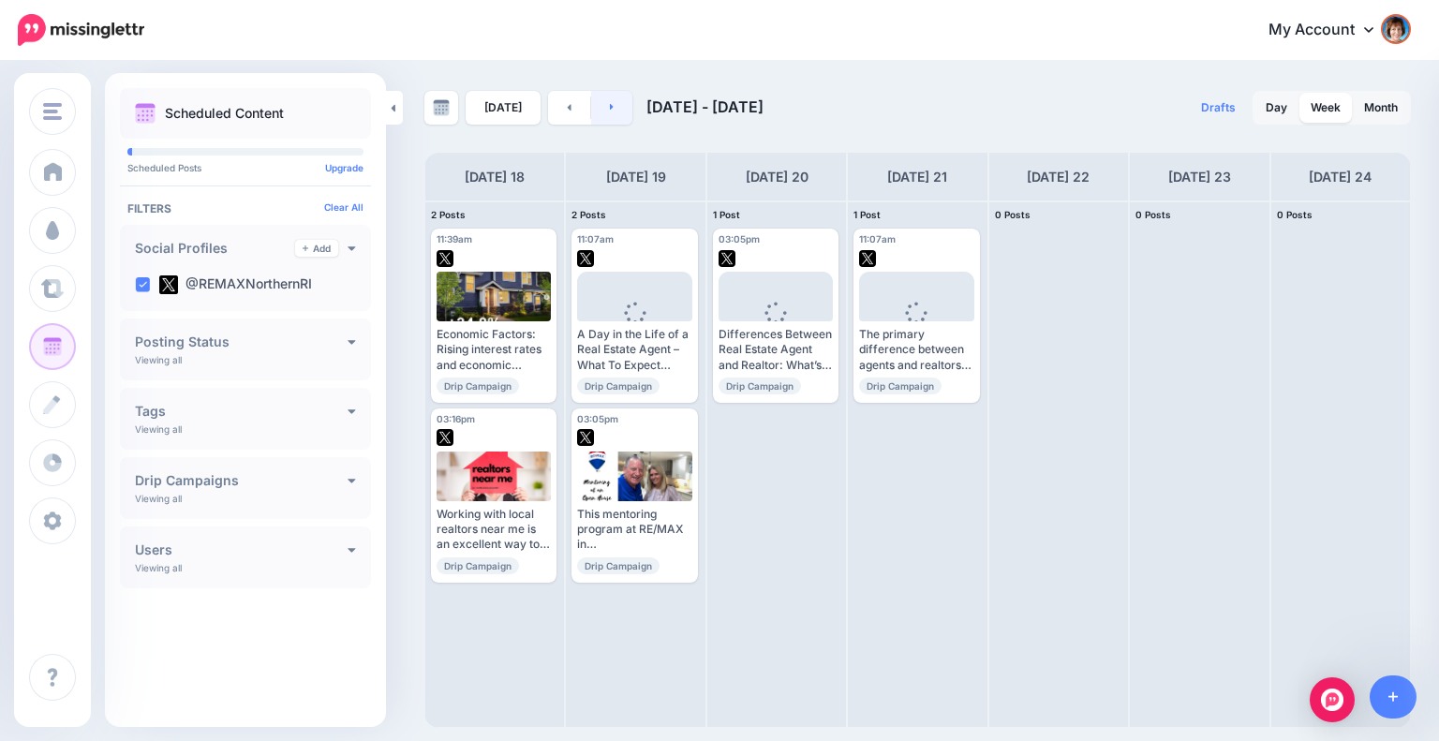
click at [618, 109] on link at bounding box center [612, 108] width 42 height 34
